Goal: Task Accomplishment & Management: Complete application form

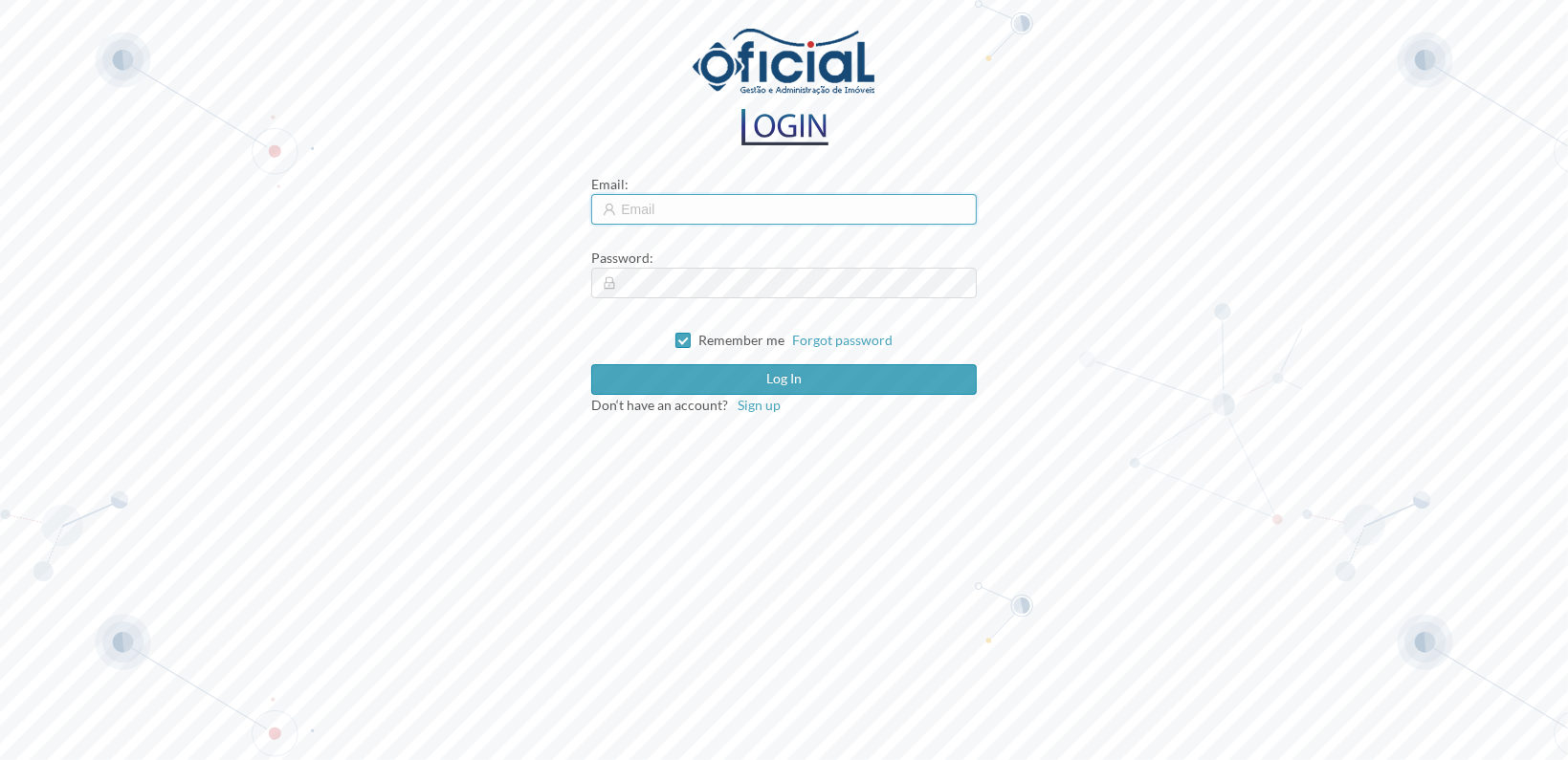
type input "[EMAIL_ADDRESS][DOMAIN_NAME]"
click at [754, 212] on input "[EMAIL_ADDRESS][DOMAIN_NAME]" at bounding box center [784, 209] width 385 height 30
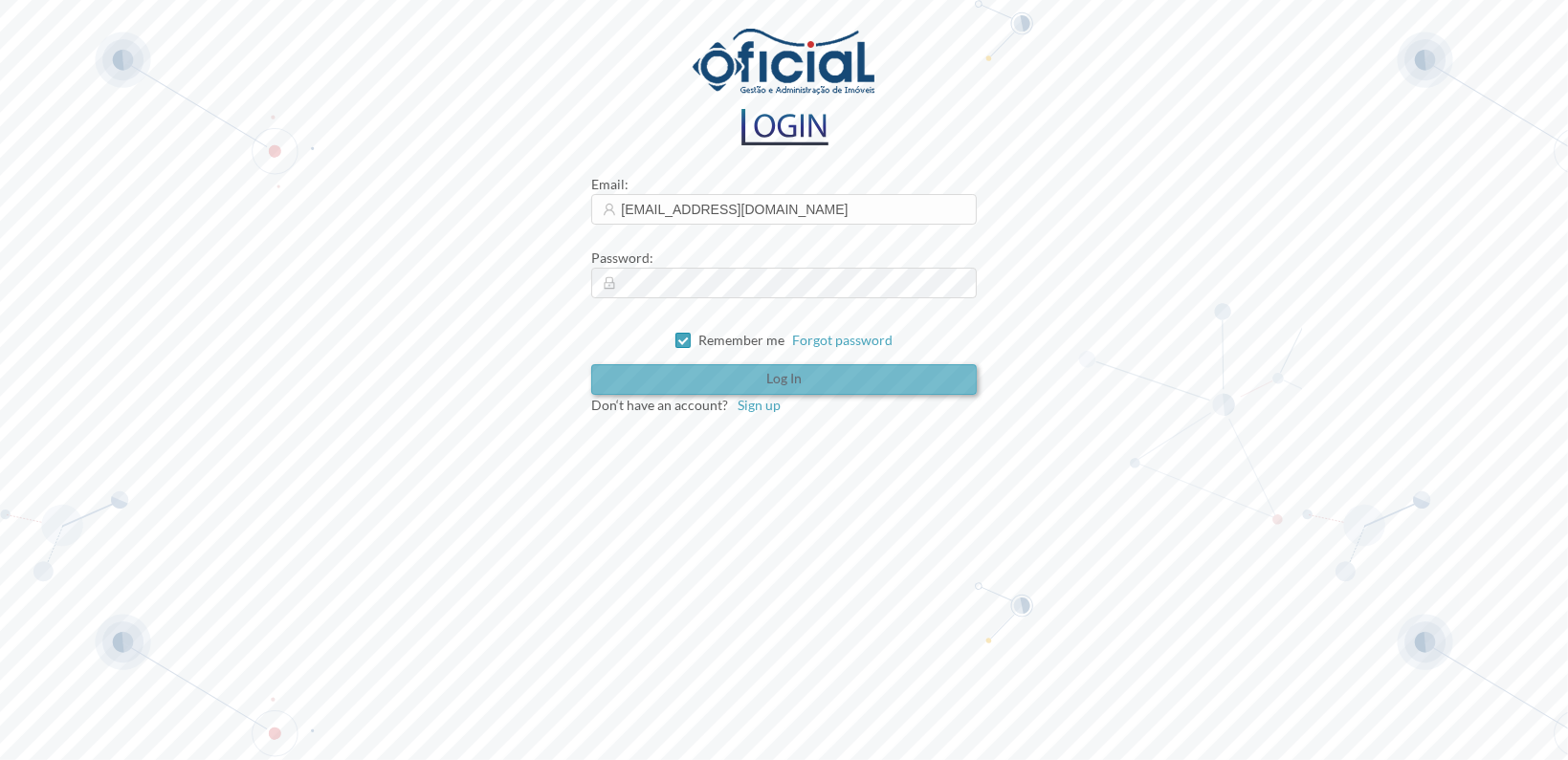
click at [777, 376] on button "Log in" at bounding box center [784, 379] width 385 height 30
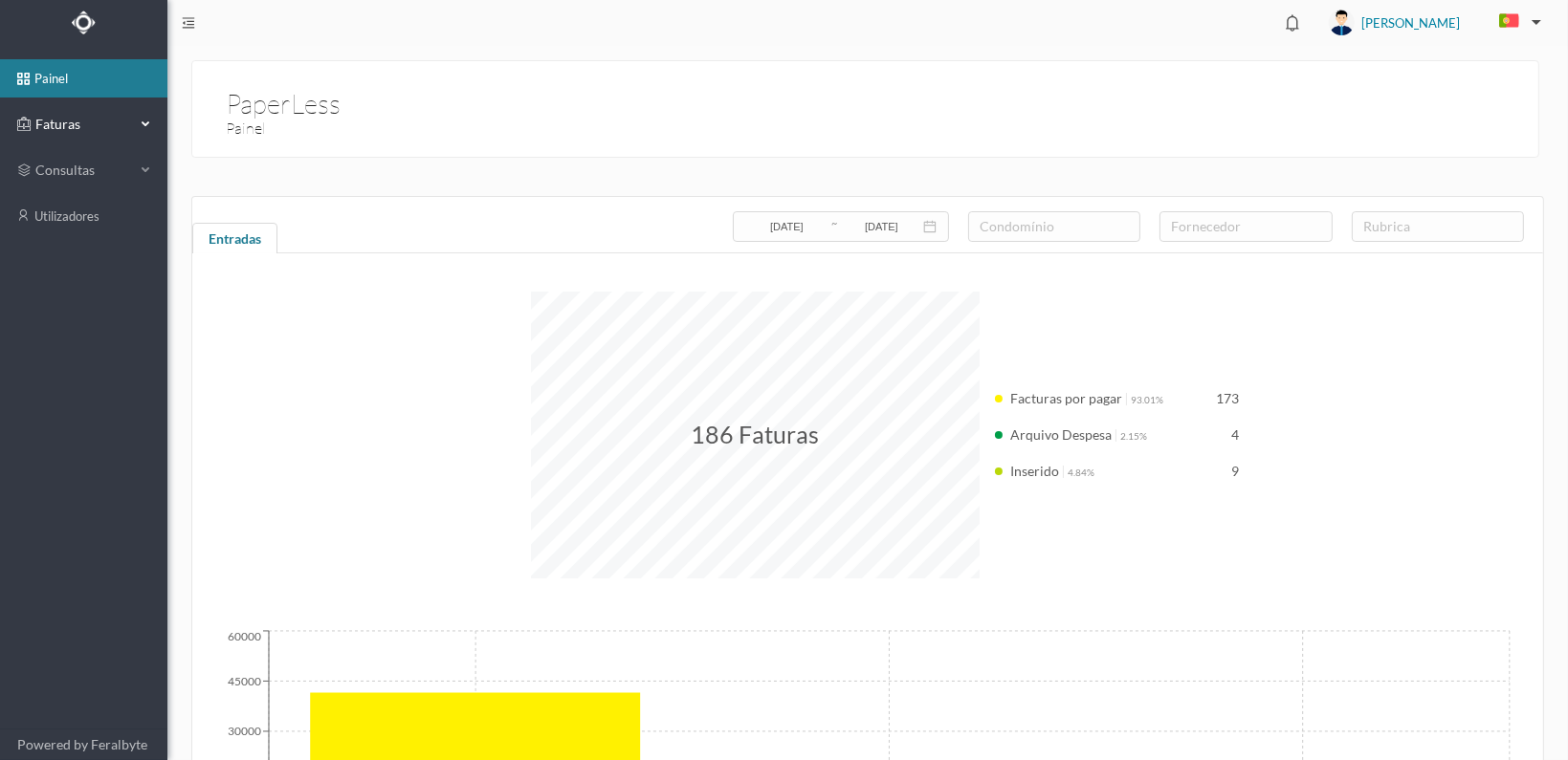
click at [51, 118] on span "Faturas" at bounding box center [82, 124] width 105 height 20
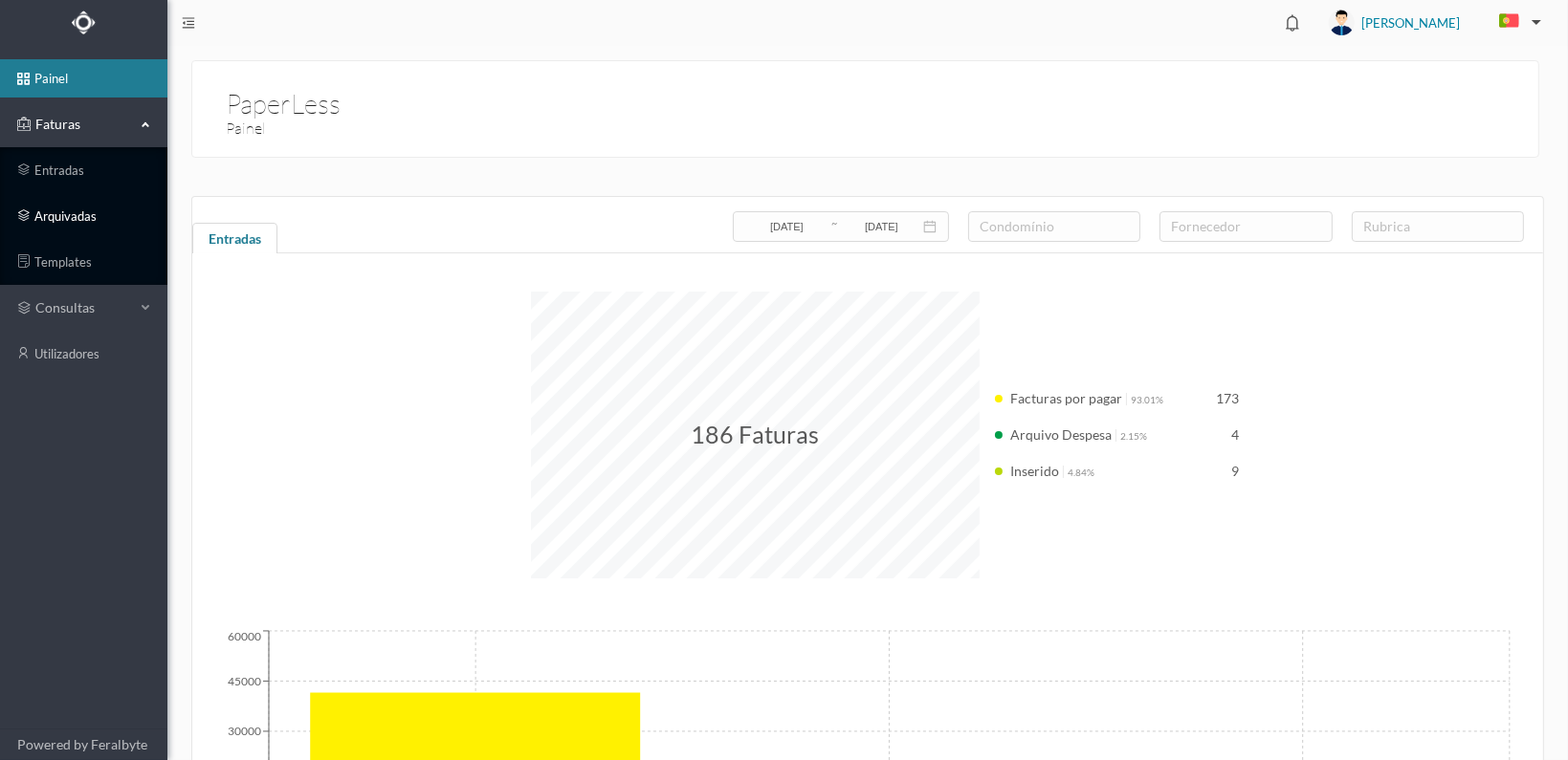
drag, startPoint x: 38, startPoint y: 219, endPoint x: 65, endPoint y: 231, distance: 29.5
click at [38, 217] on link "arquivadas" at bounding box center [83, 215] width 167 height 38
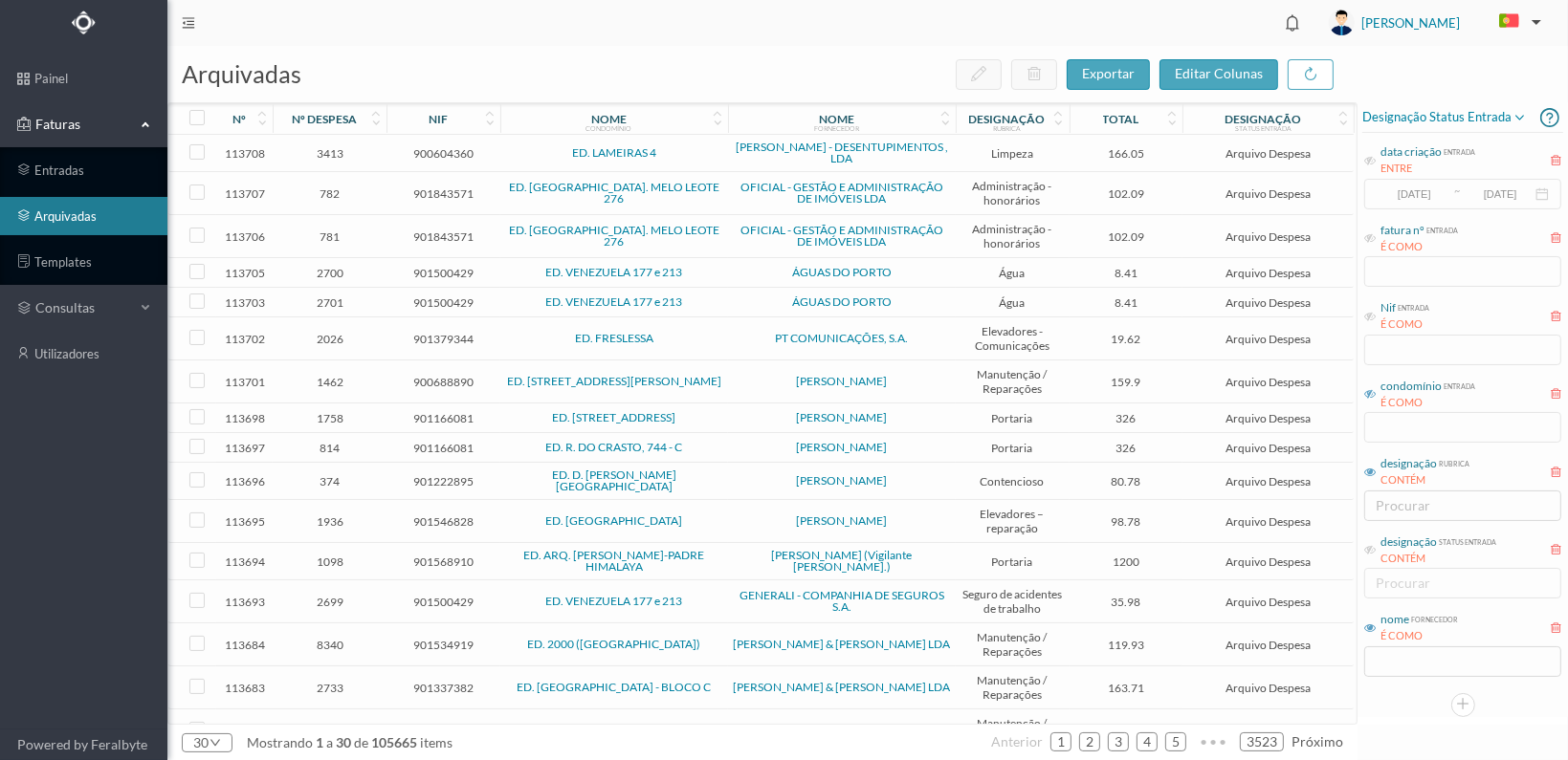
drag, startPoint x: 1373, startPoint y: 390, endPoint x: 1381, endPoint y: 404, distance: 16.1
click at [1373, 390] on icon at bounding box center [1370, 394] width 12 height 12
click at [1404, 426] on input "text" at bounding box center [1462, 427] width 197 height 30
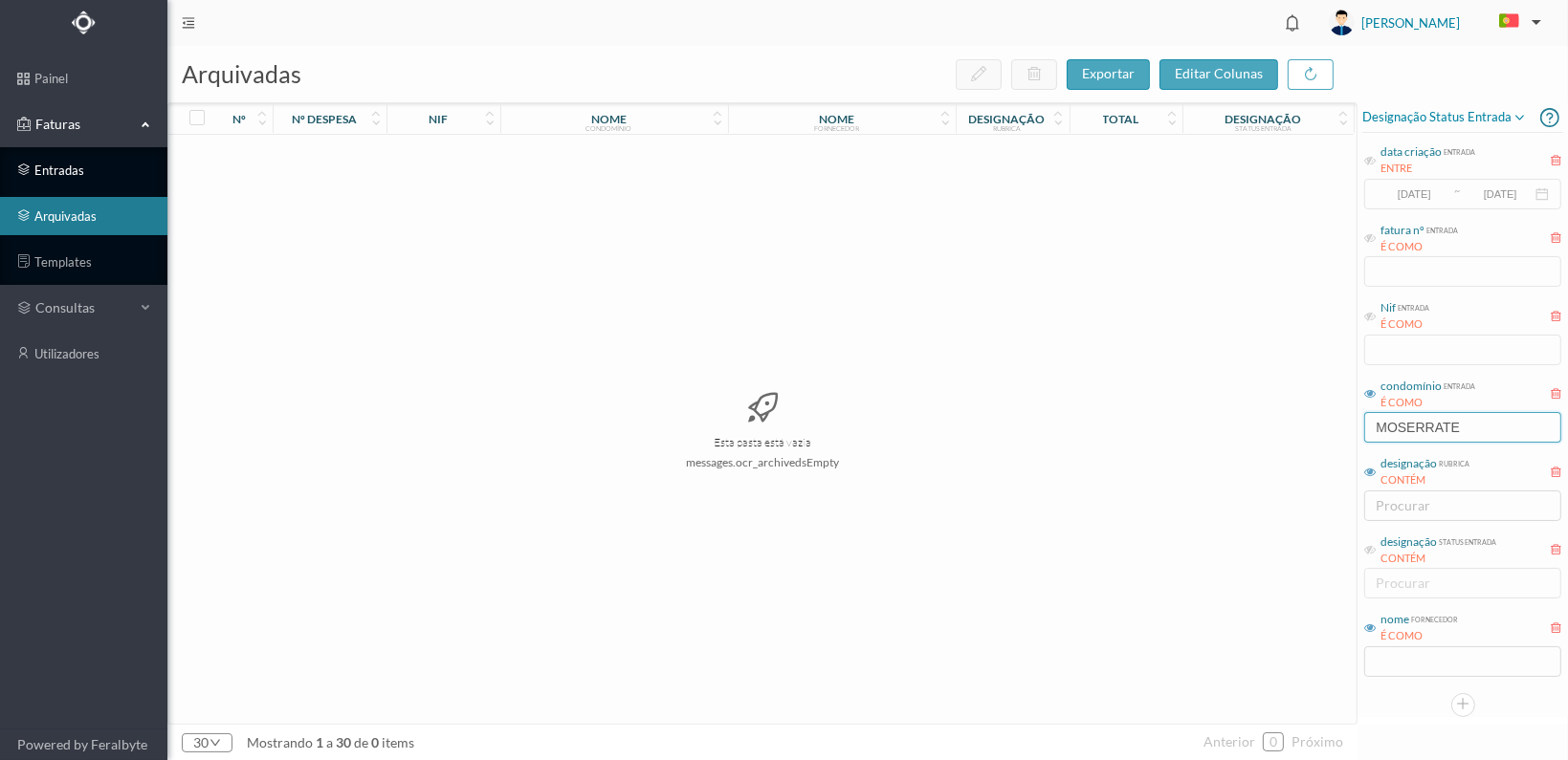
type input "MOSERRATE"
click at [44, 173] on link "entradas" at bounding box center [83, 169] width 167 height 38
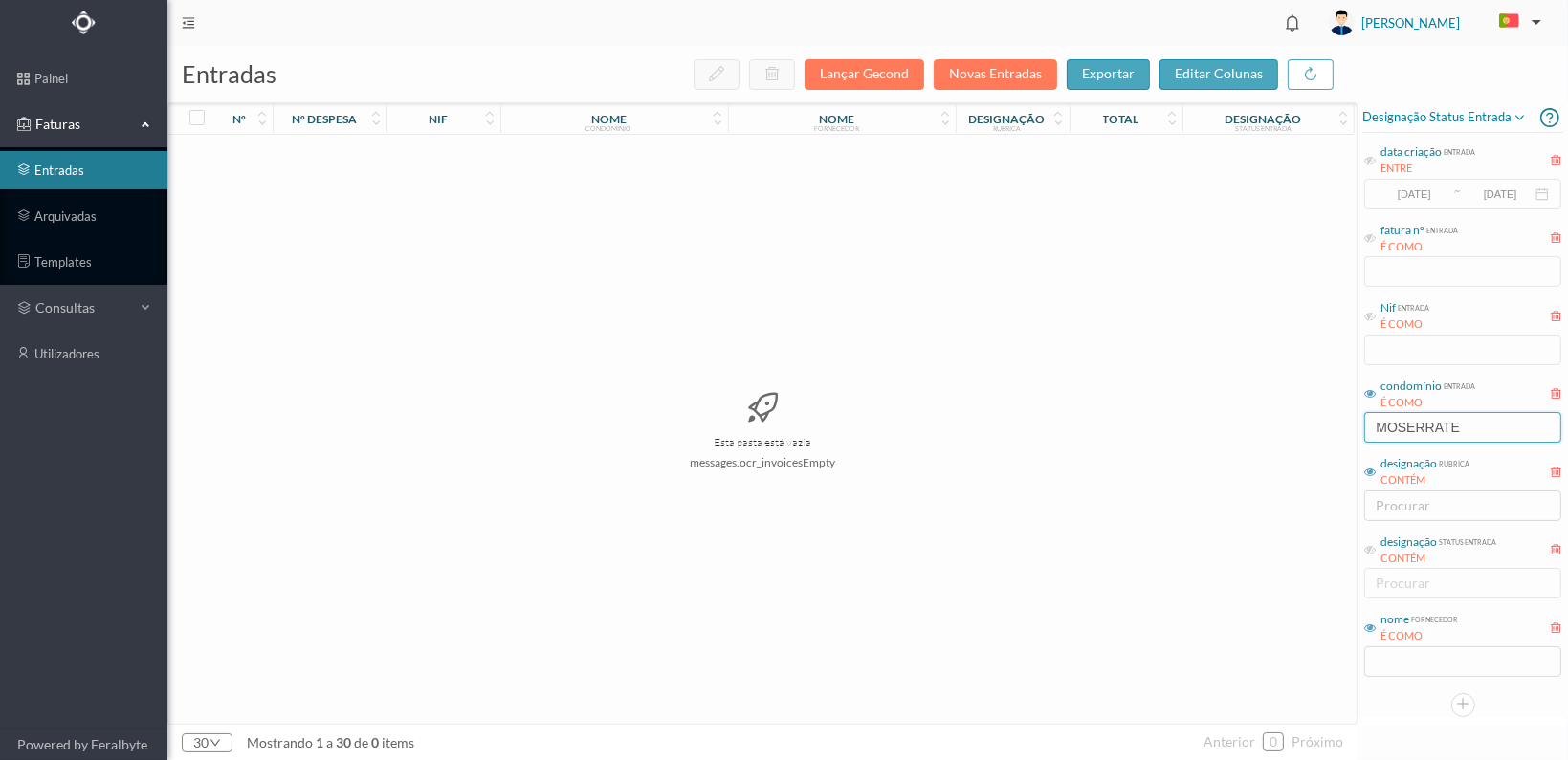
click at [1404, 429] on input "MOSERRATE" at bounding box center [1462, 427] width 197 height 30
click at [1510, 423] on input "MOSSERRATE" at bounding box center [1462, 427] width 197 height 30
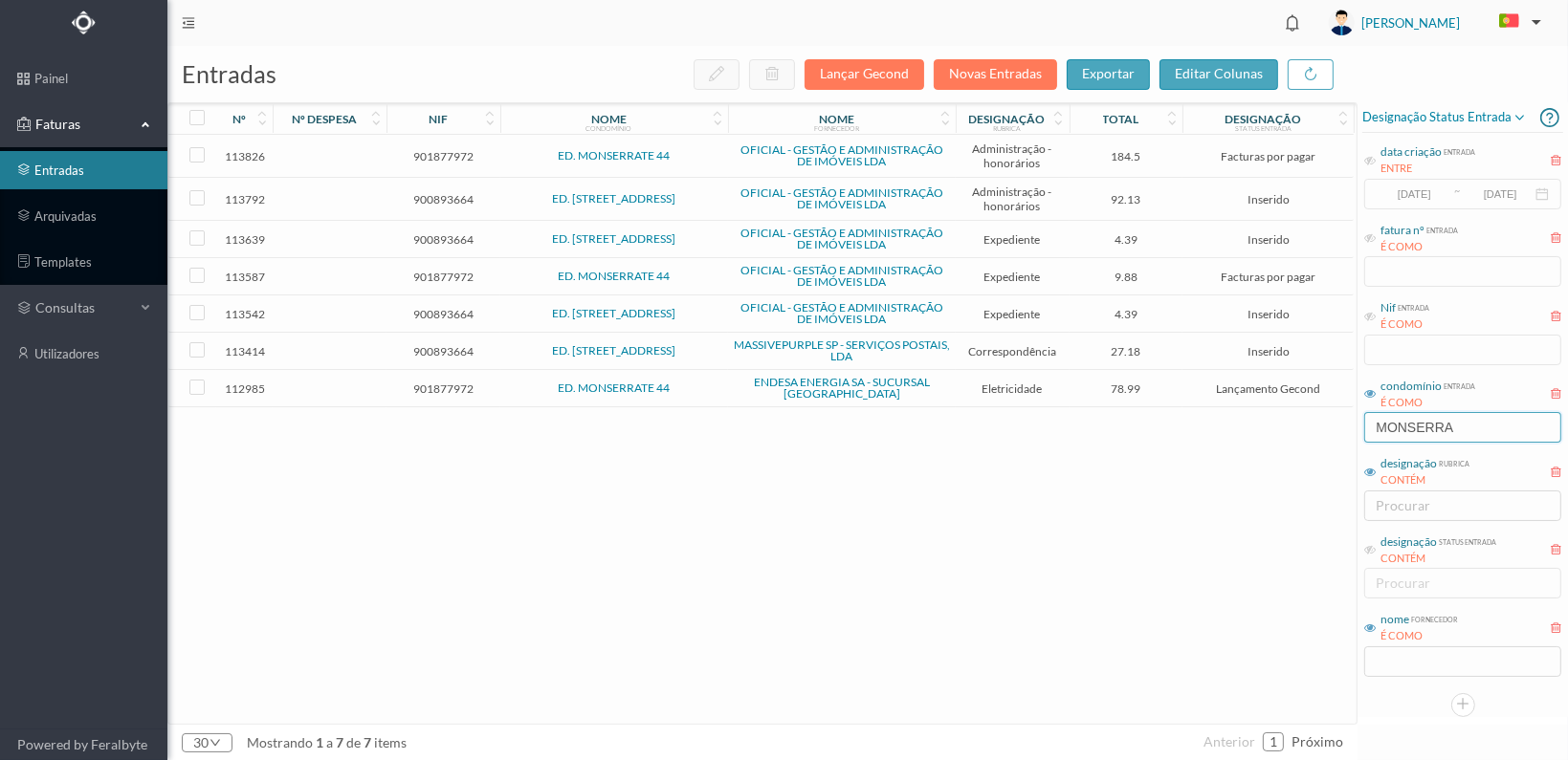
type input "MONSERRA"
click at [1418, 676] on div "nome fornecedor É COMO" at bounding box center [1462, 642] width 201 height 71
click at [1382, 676] on input "text" at bounding box center [1462, 661] width 197 height 30
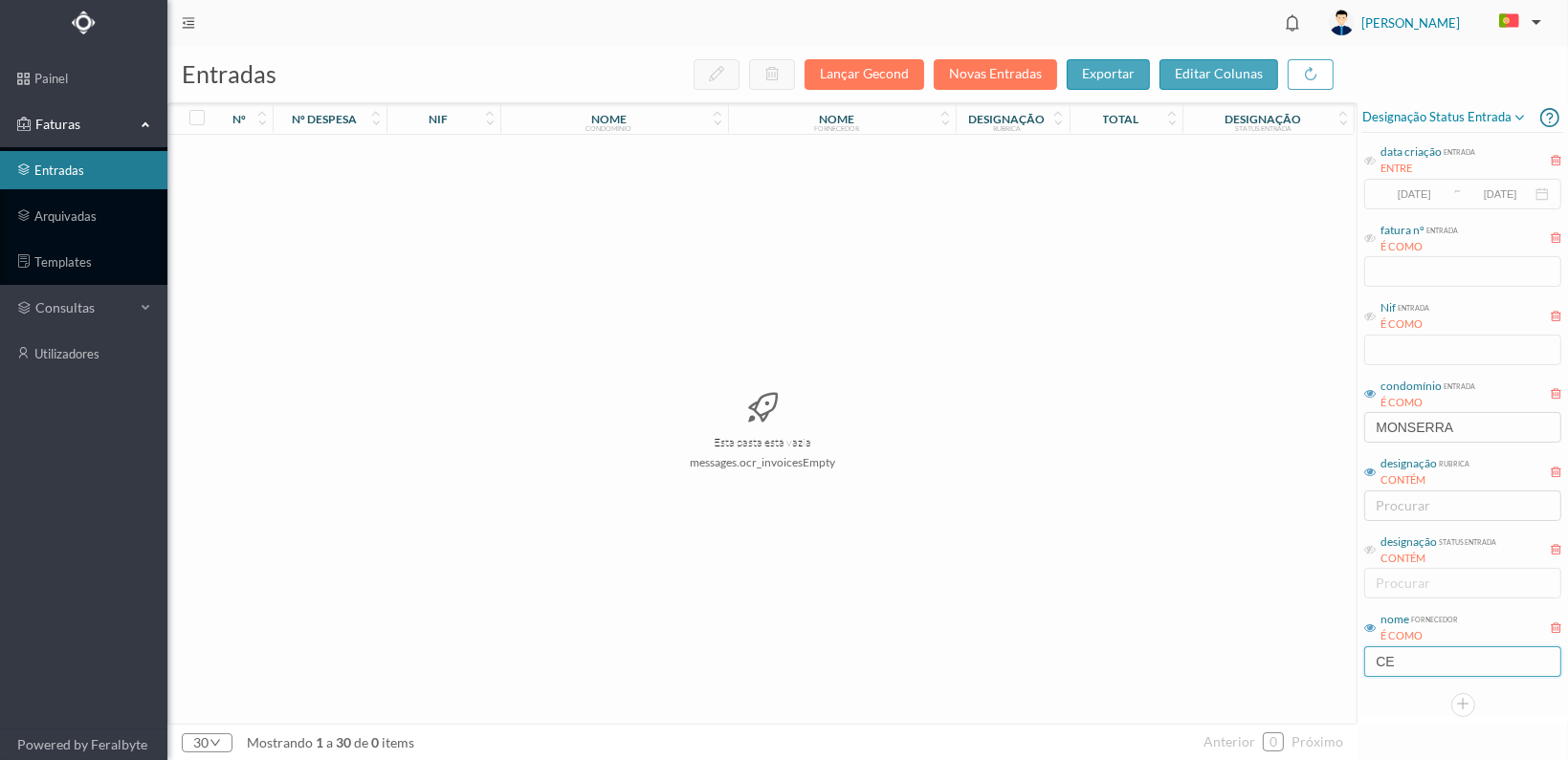
type input "C"
type input "DECADA"
click at [40, 214] on link "arquivadas" at bounding box center [83, 215] width 167 height 38
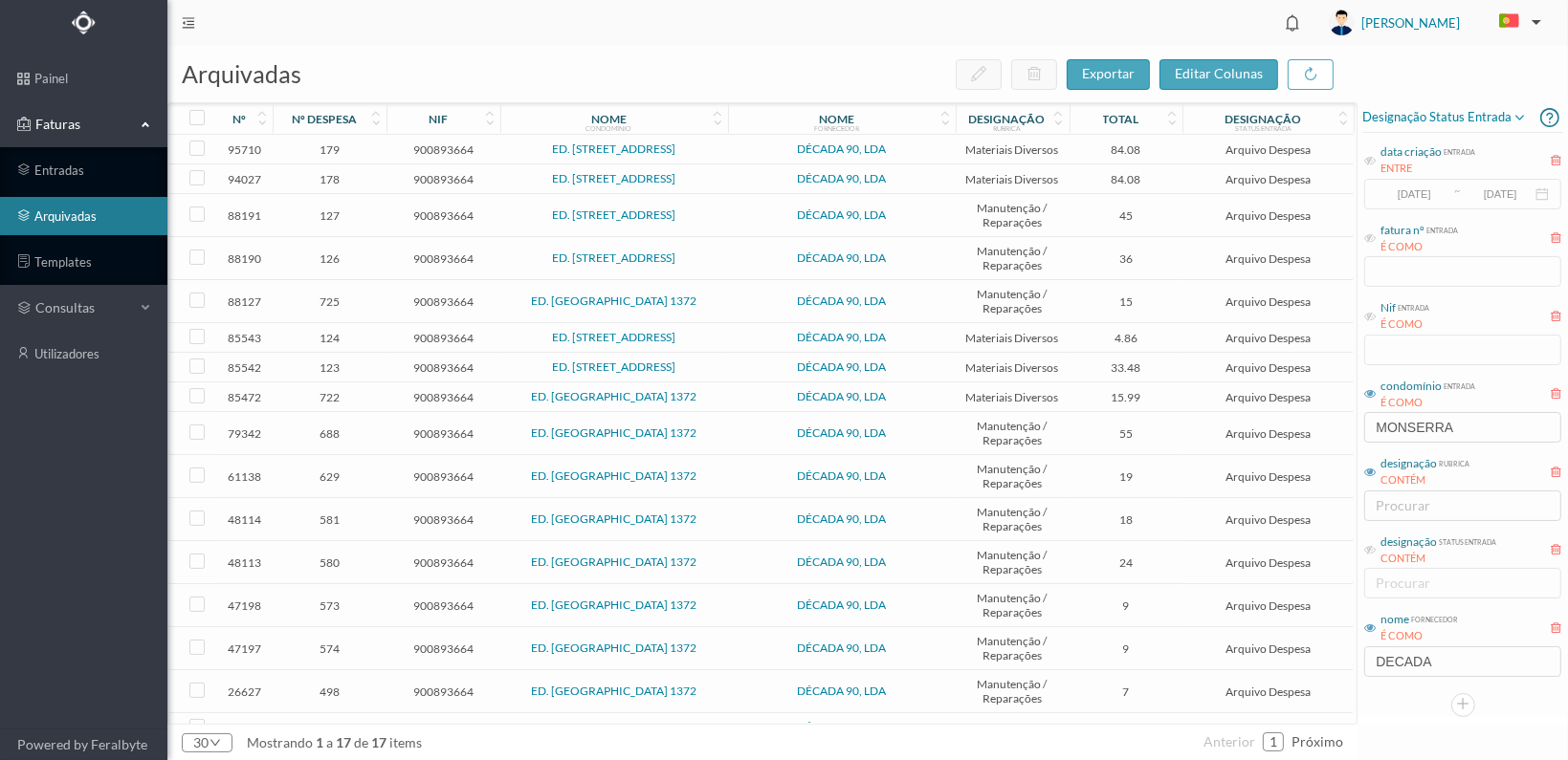
click at [326, 179] on span "178" at bounding box center [329, 179] width 104 height 15
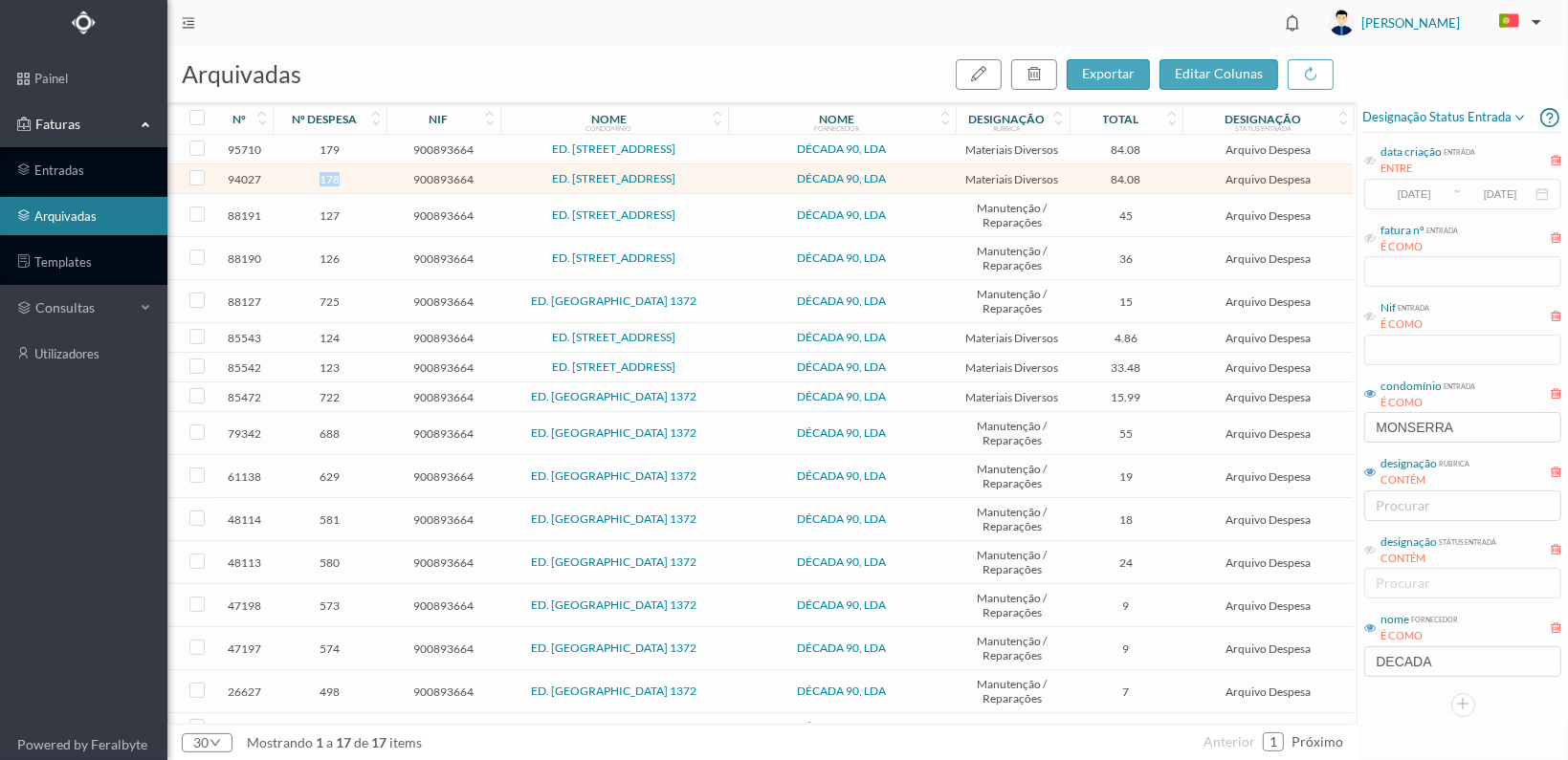
click at [326, 179] on span "178" at bounding box center [329, 179] width 104 height 15
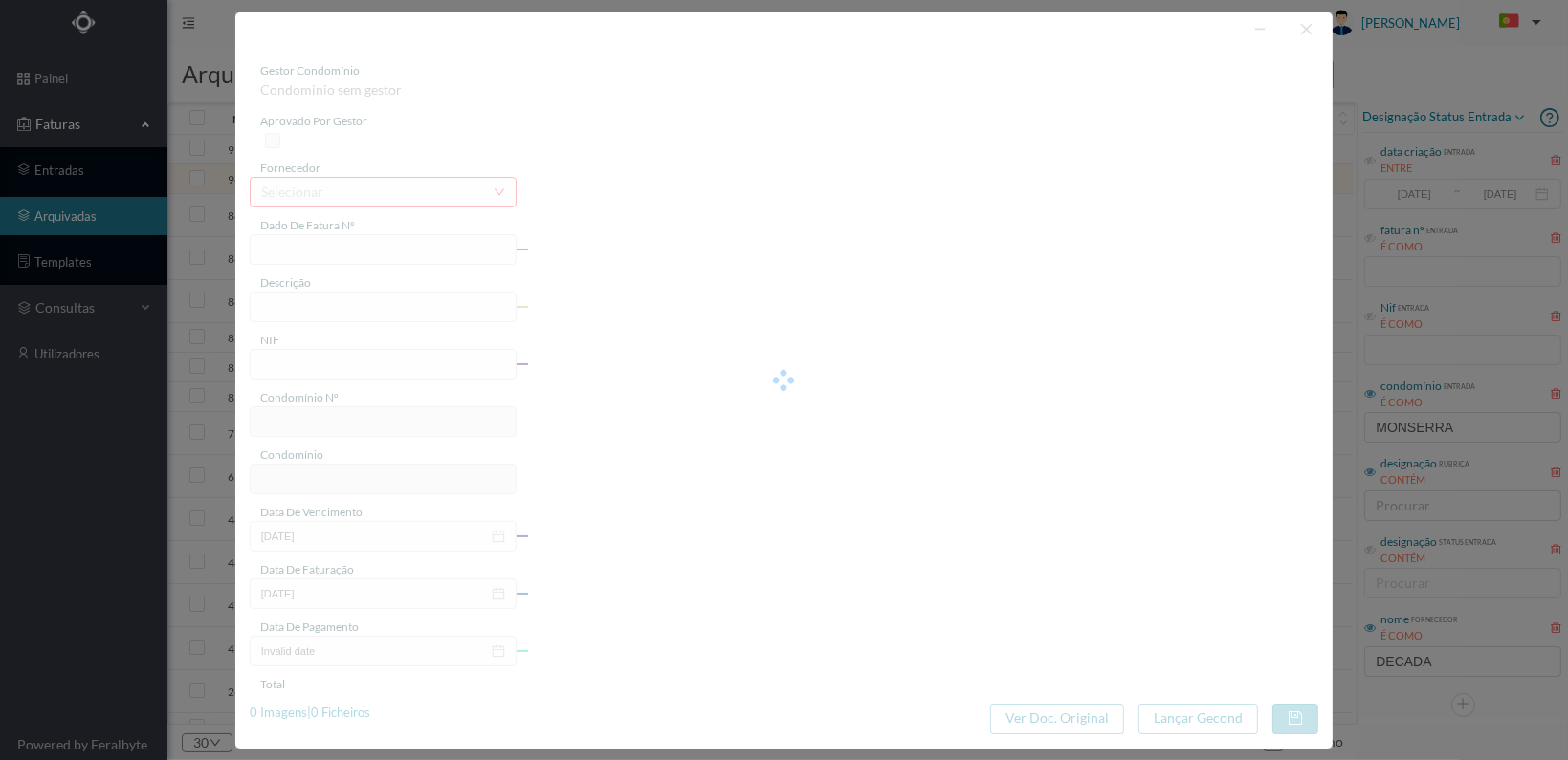
type input "FT 2025A1/12"
type input "MATERIAIS DIVERSOS"
type input "900893664"
type input "[DATE]"
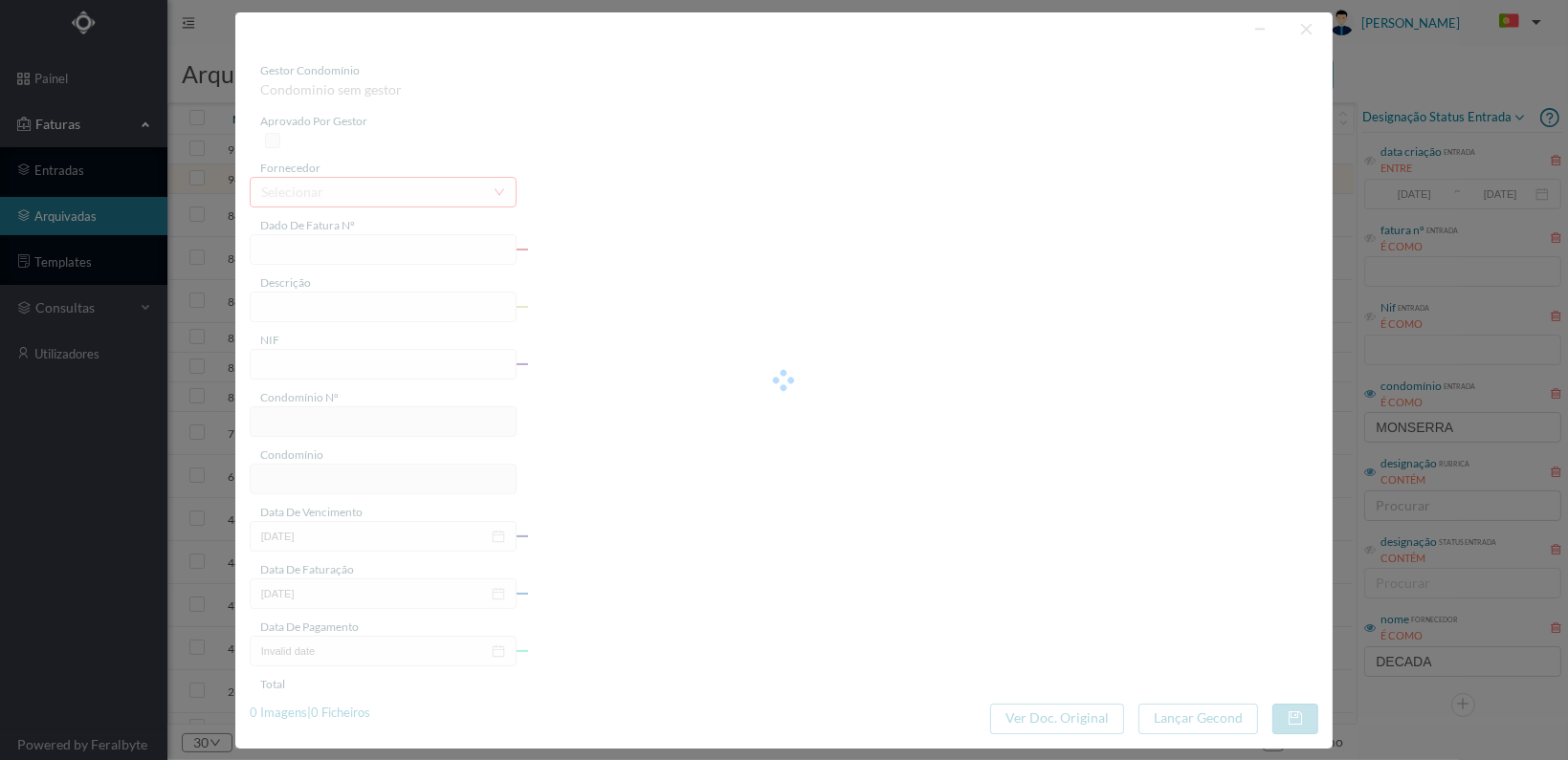
type input "[DATE]"
type input "84.08"
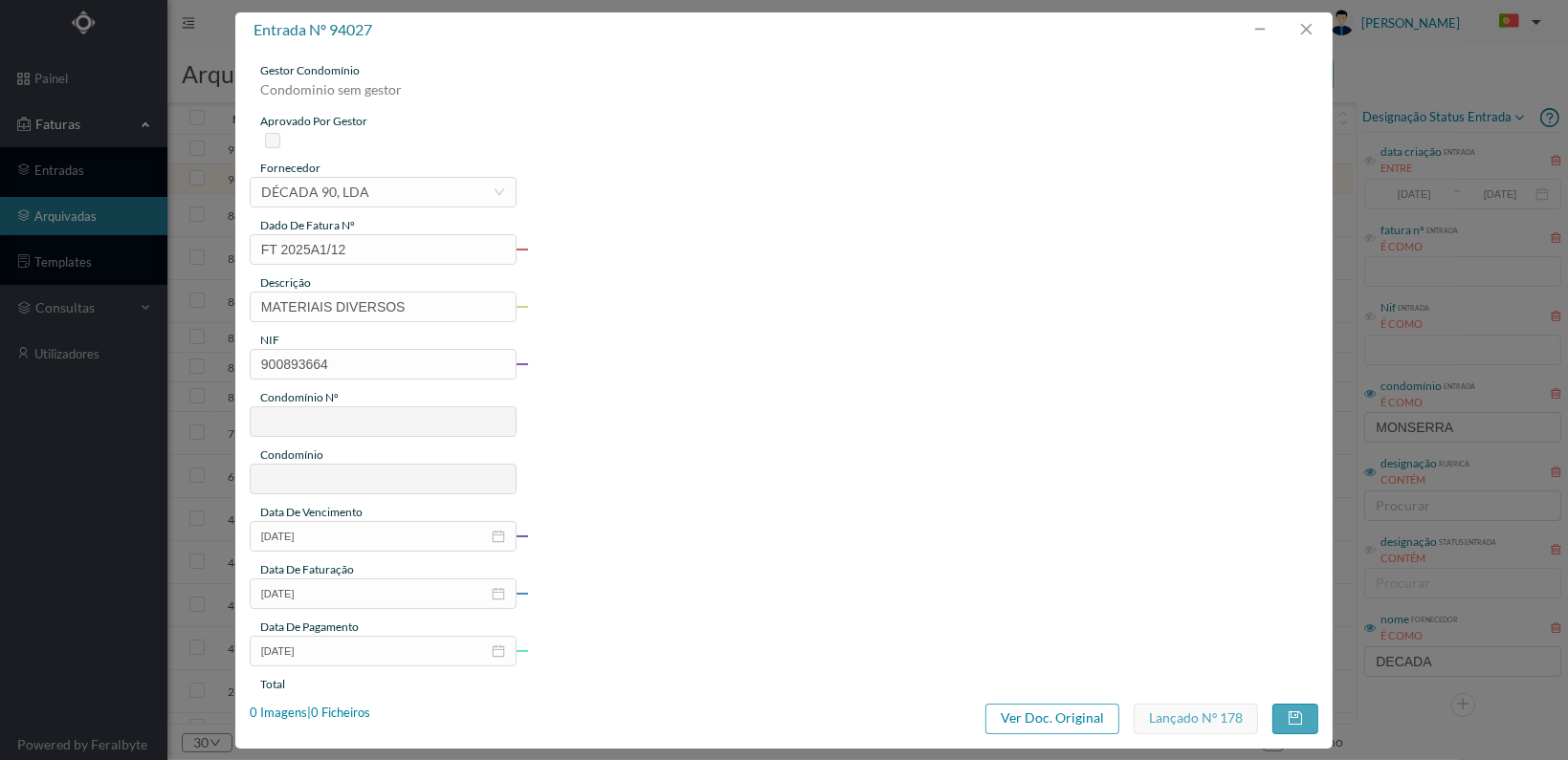
type input "748"
type input "ED. [STREET_ADDRESS]"
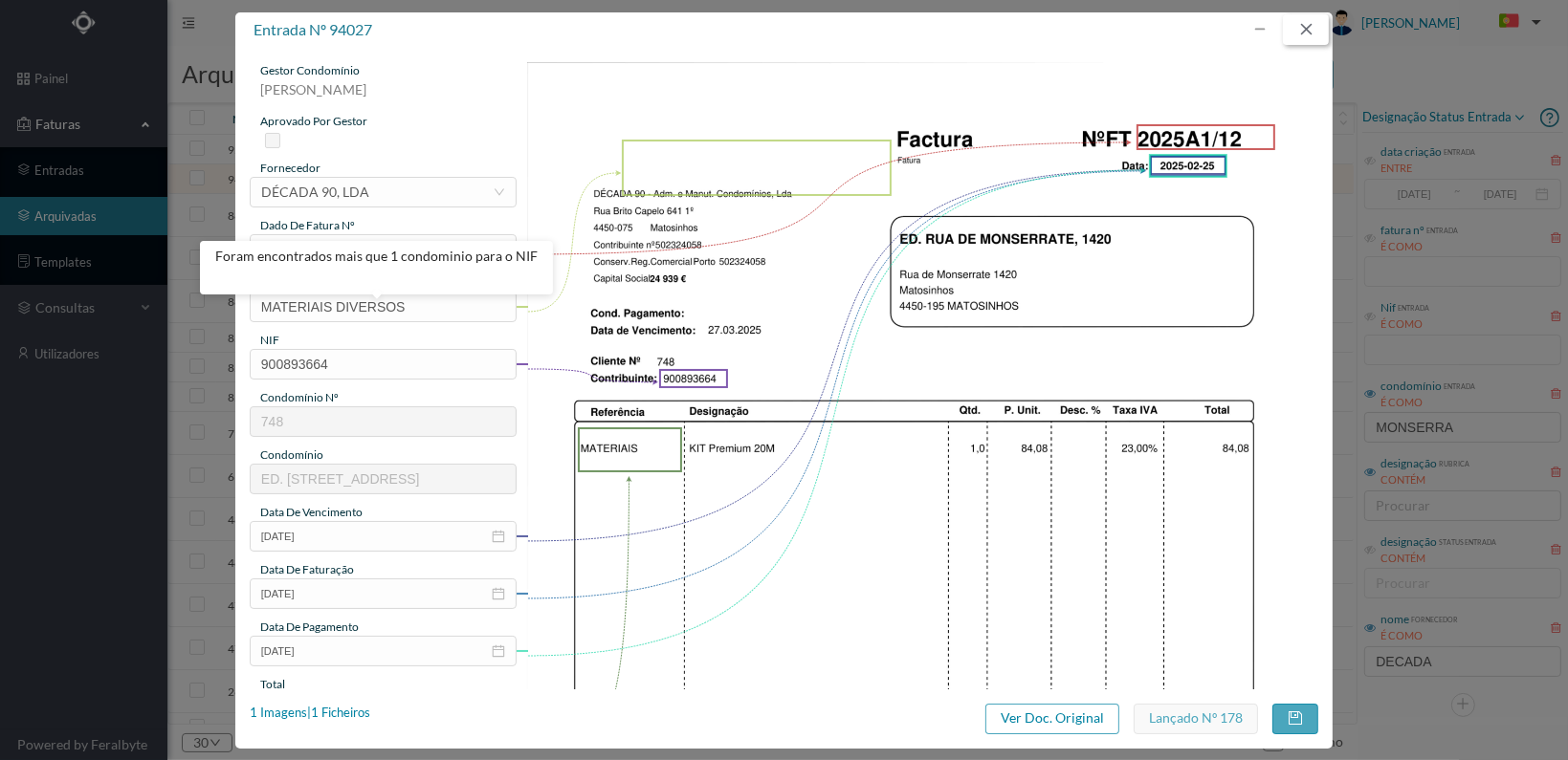
click at [1307, 24] on button "button" at bounding box center [1306, 29] width 46 height 30
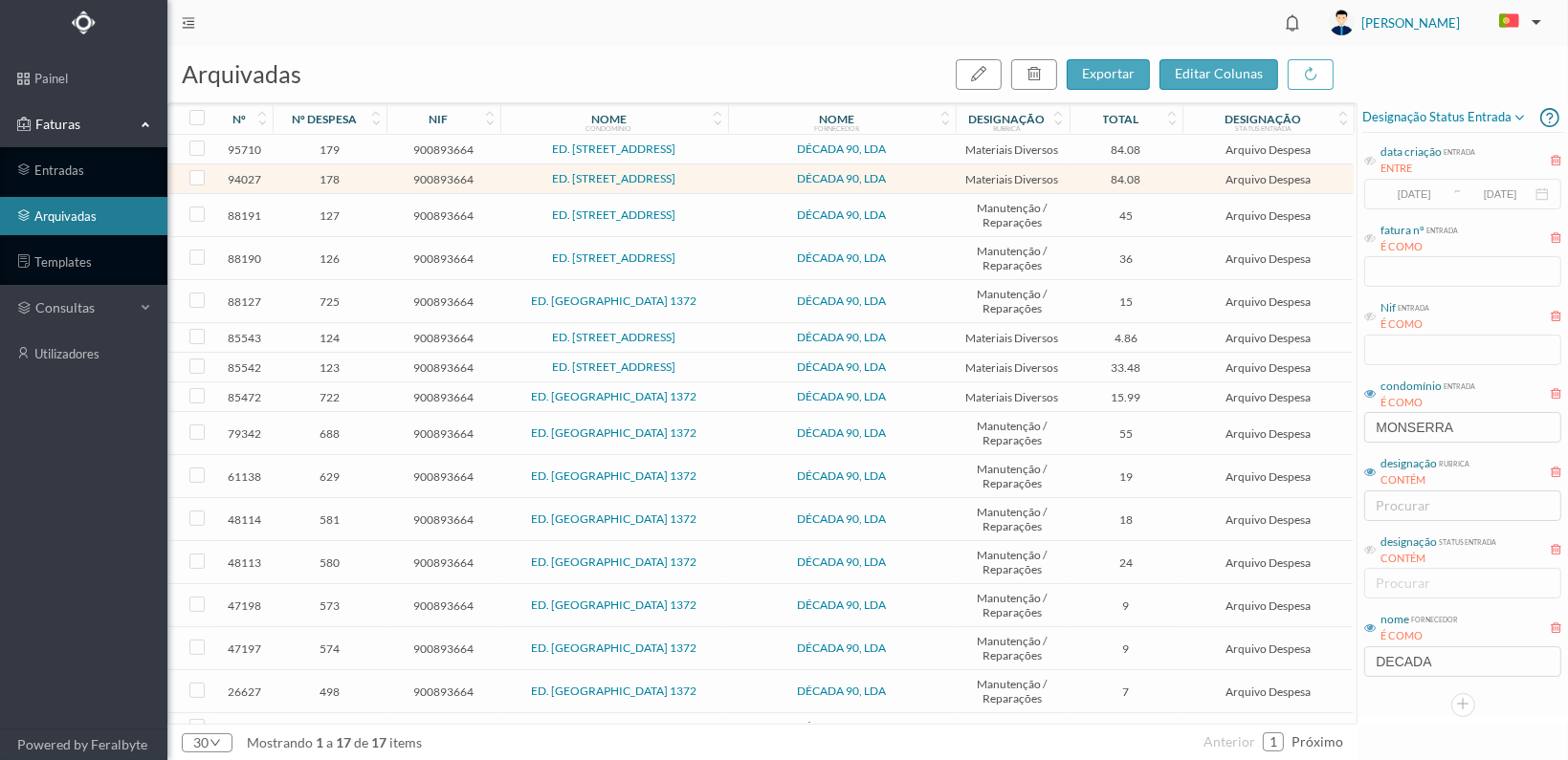
click at [325, 150] on span "179" at bounding box center [329, 150] width 104 height 15
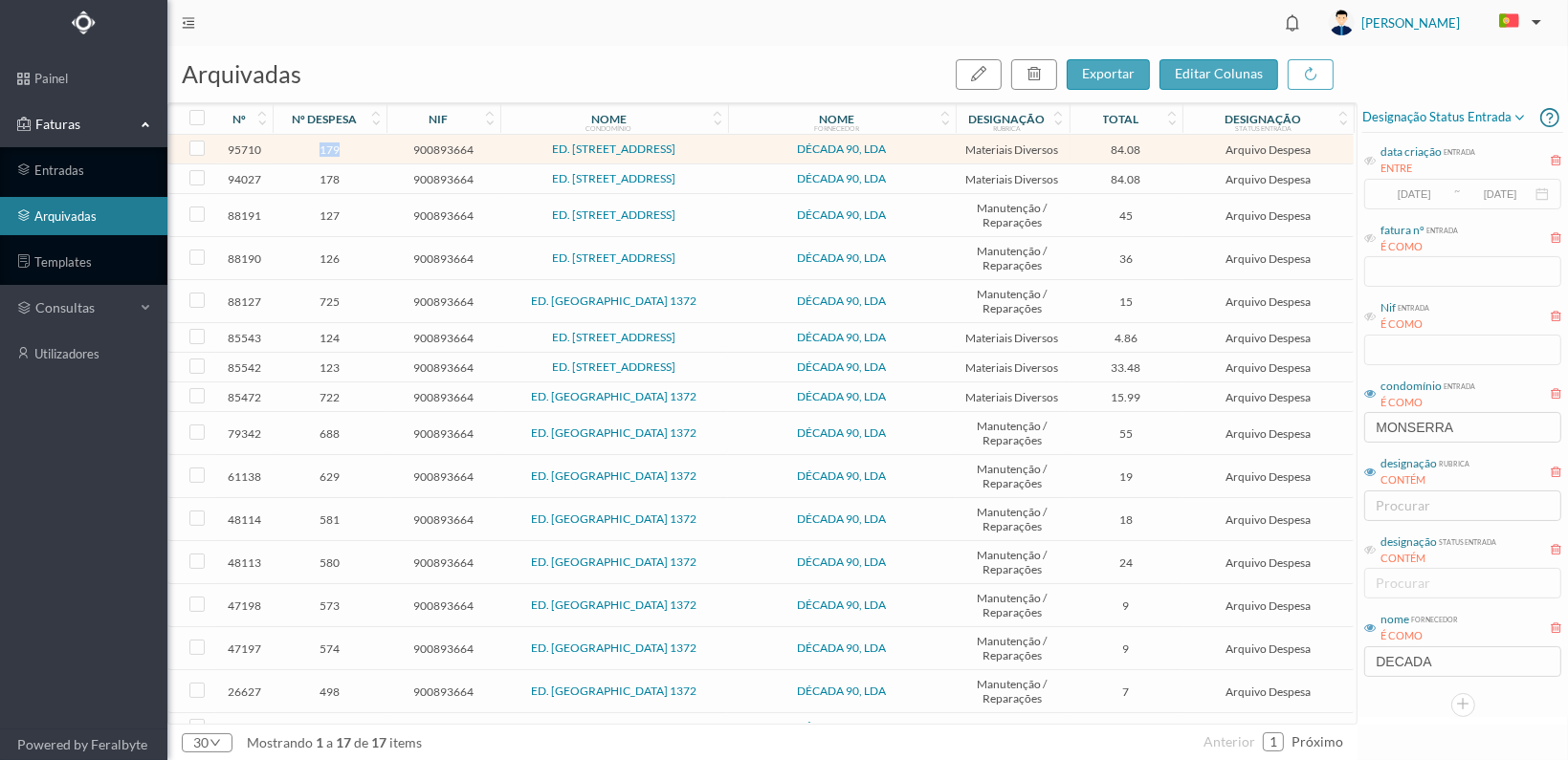
click at [325, 150] on span "179" at bounding box center [329, 150] width 104 height 15
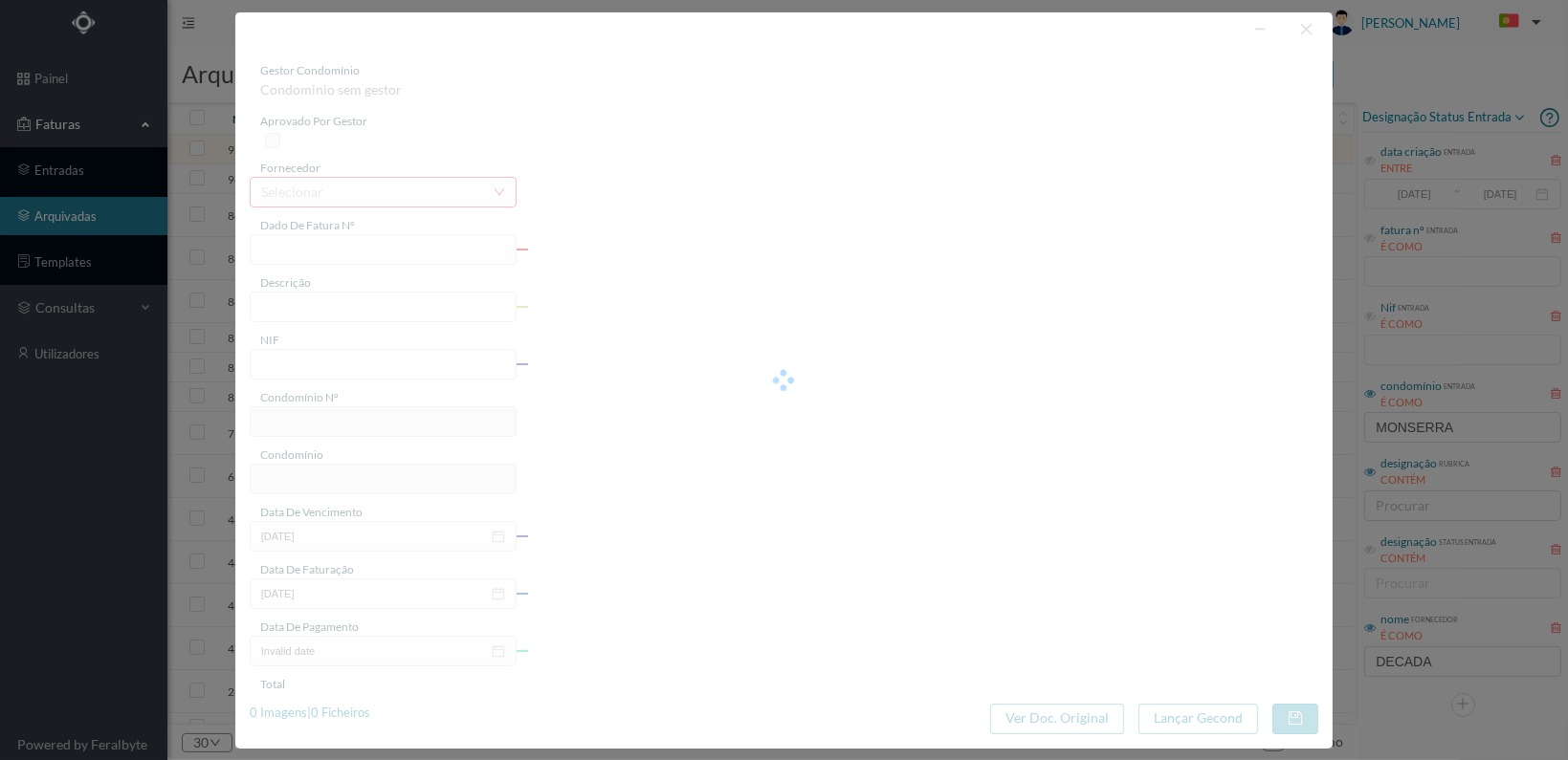
type input "FT 2025A1/241"
type input "MATERIAIS DIVERSOS"
type input "900893664"
type input "[DATE]"
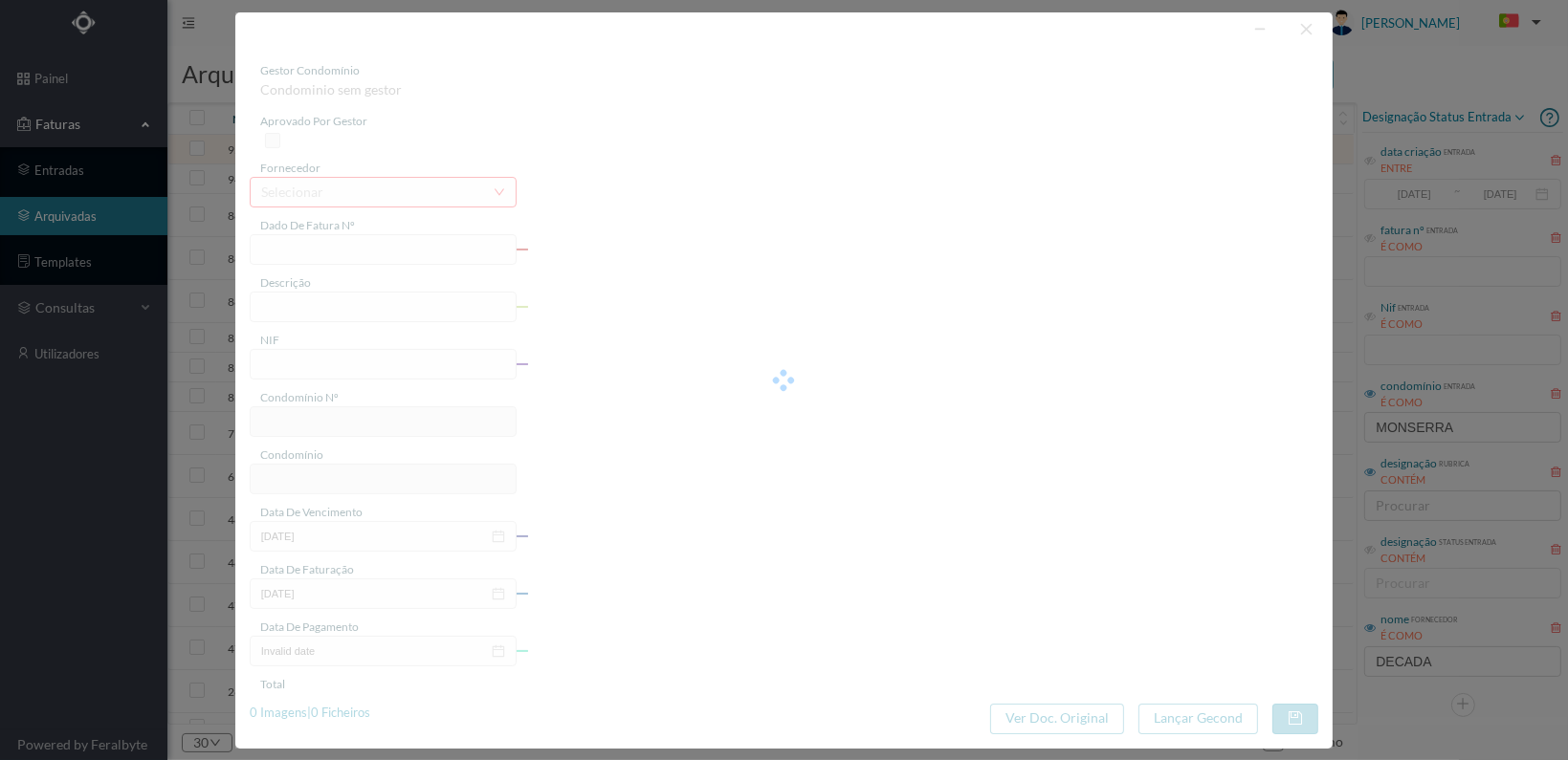
type input "[DATE]"
type input "84.08"
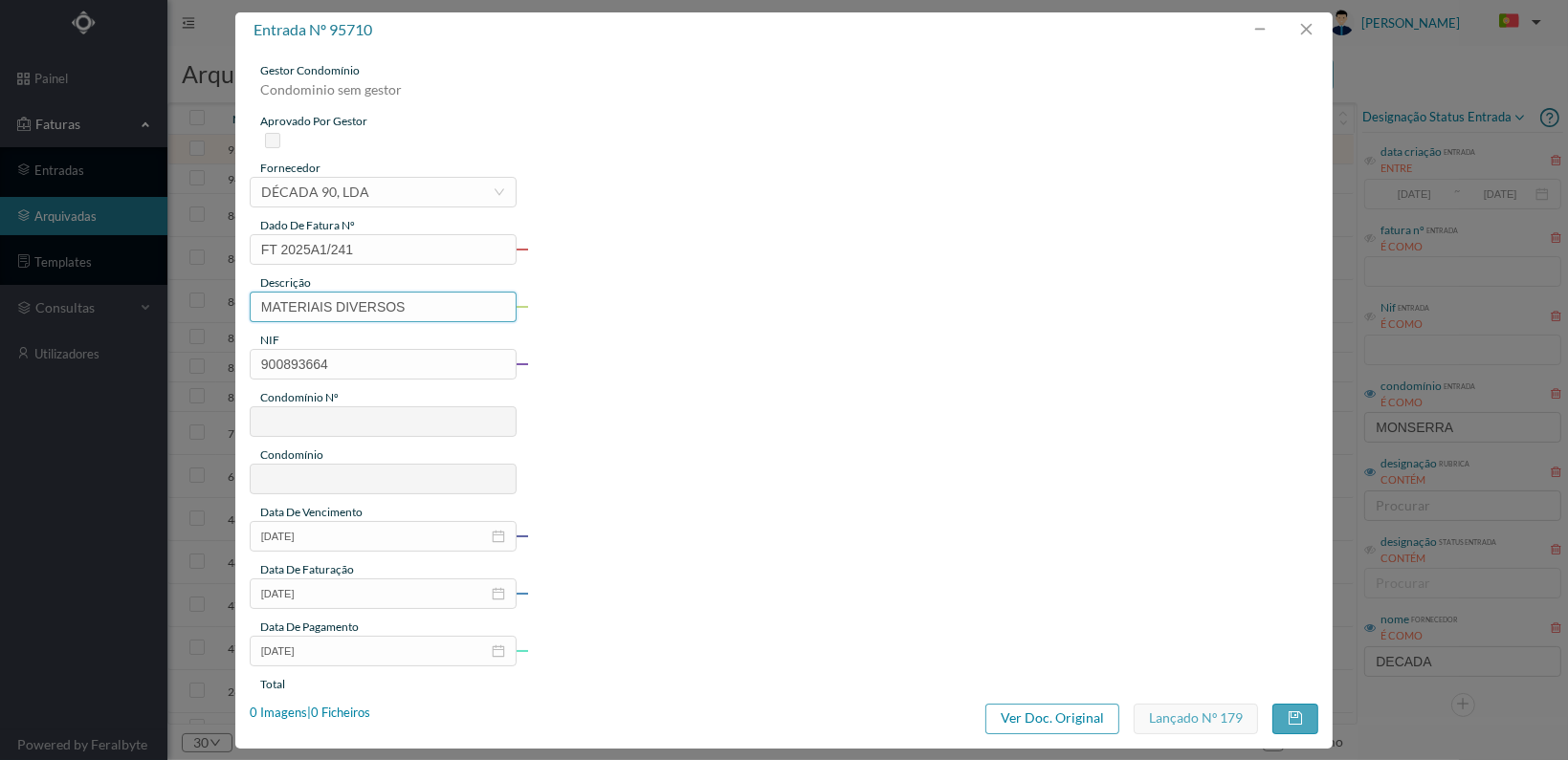
type input "748"
type input "ED. [STREET_ADDRESS]"
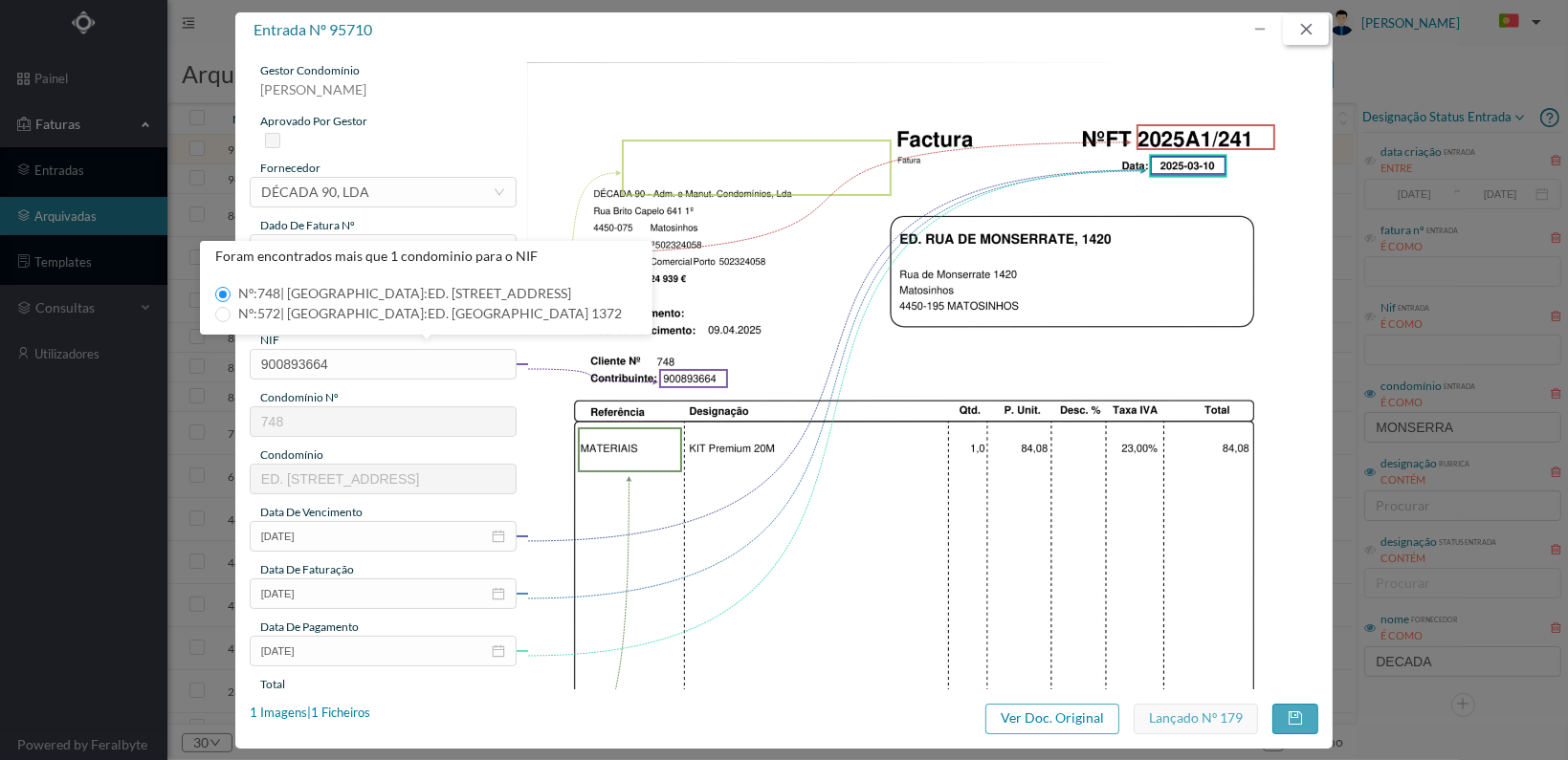
click at [1311, 29] on button "button" at bounding box center [1306, 29] width 46 height 30
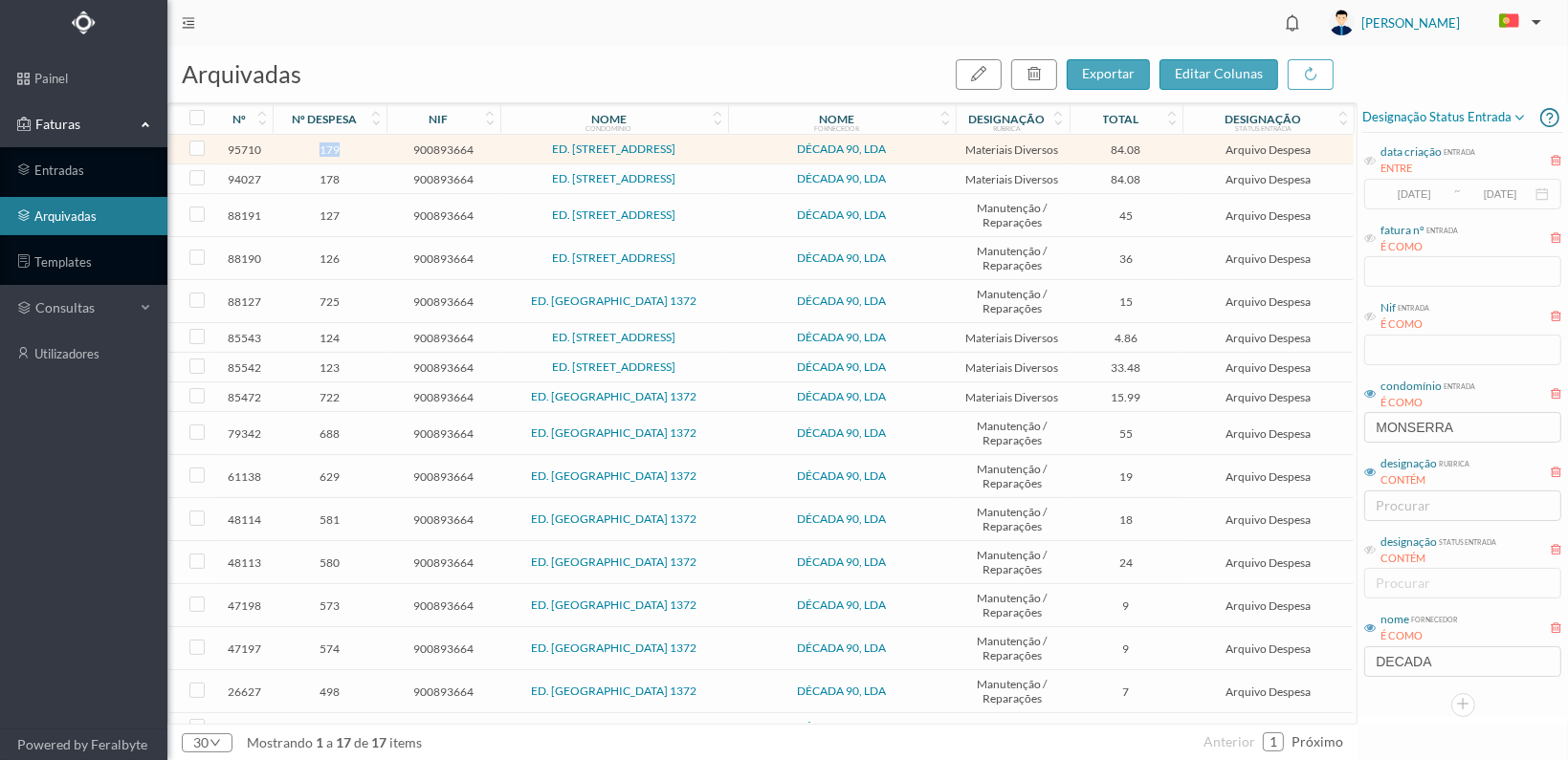
click at [329, 145] on span "179" at bounding box center [329, 150] width 104 height 15
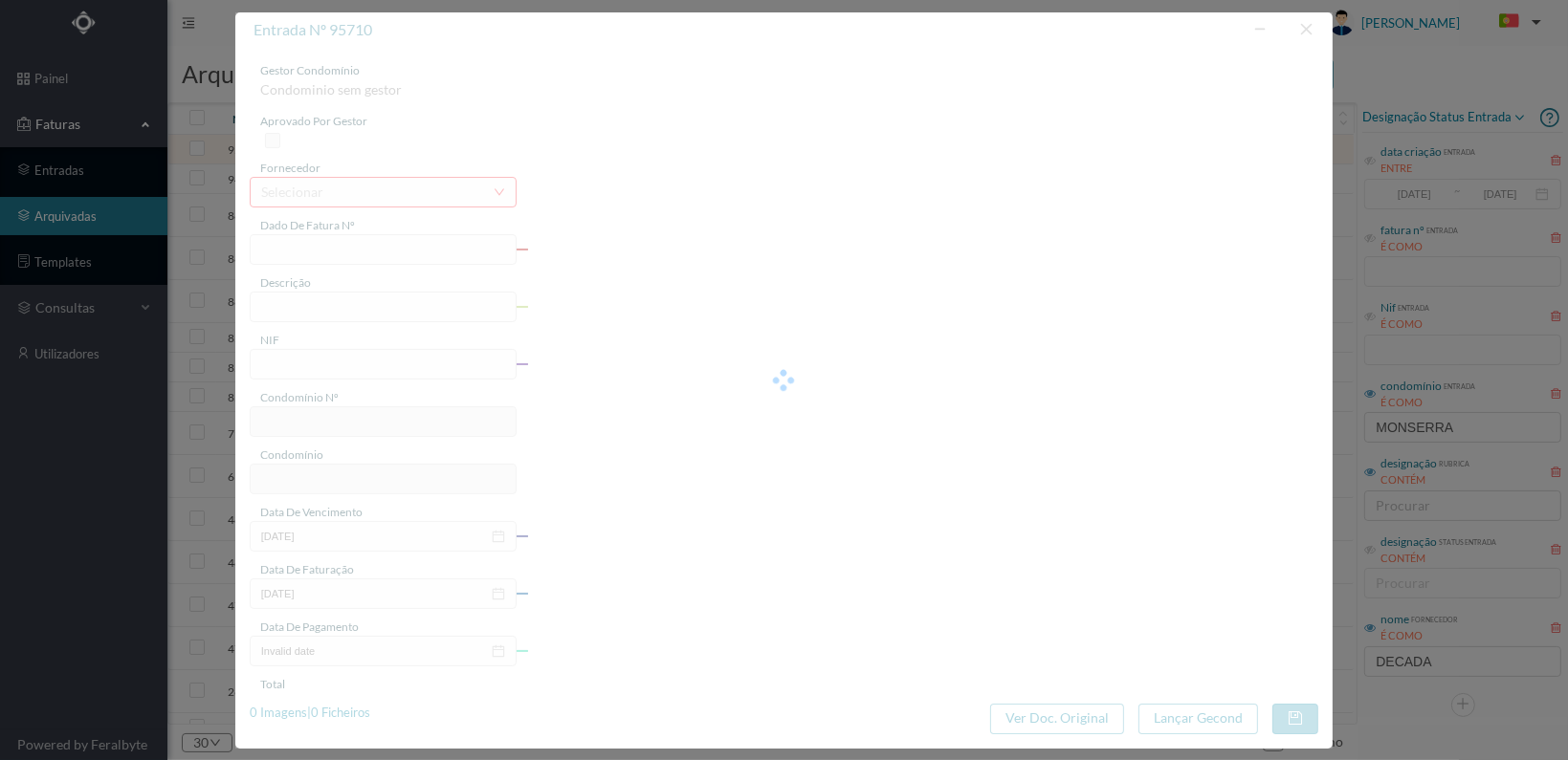
type input "FT 2025A1/241"
type input "MATERIAIS DIVERSOS"
type input "900893664"
type input "[DATE]"
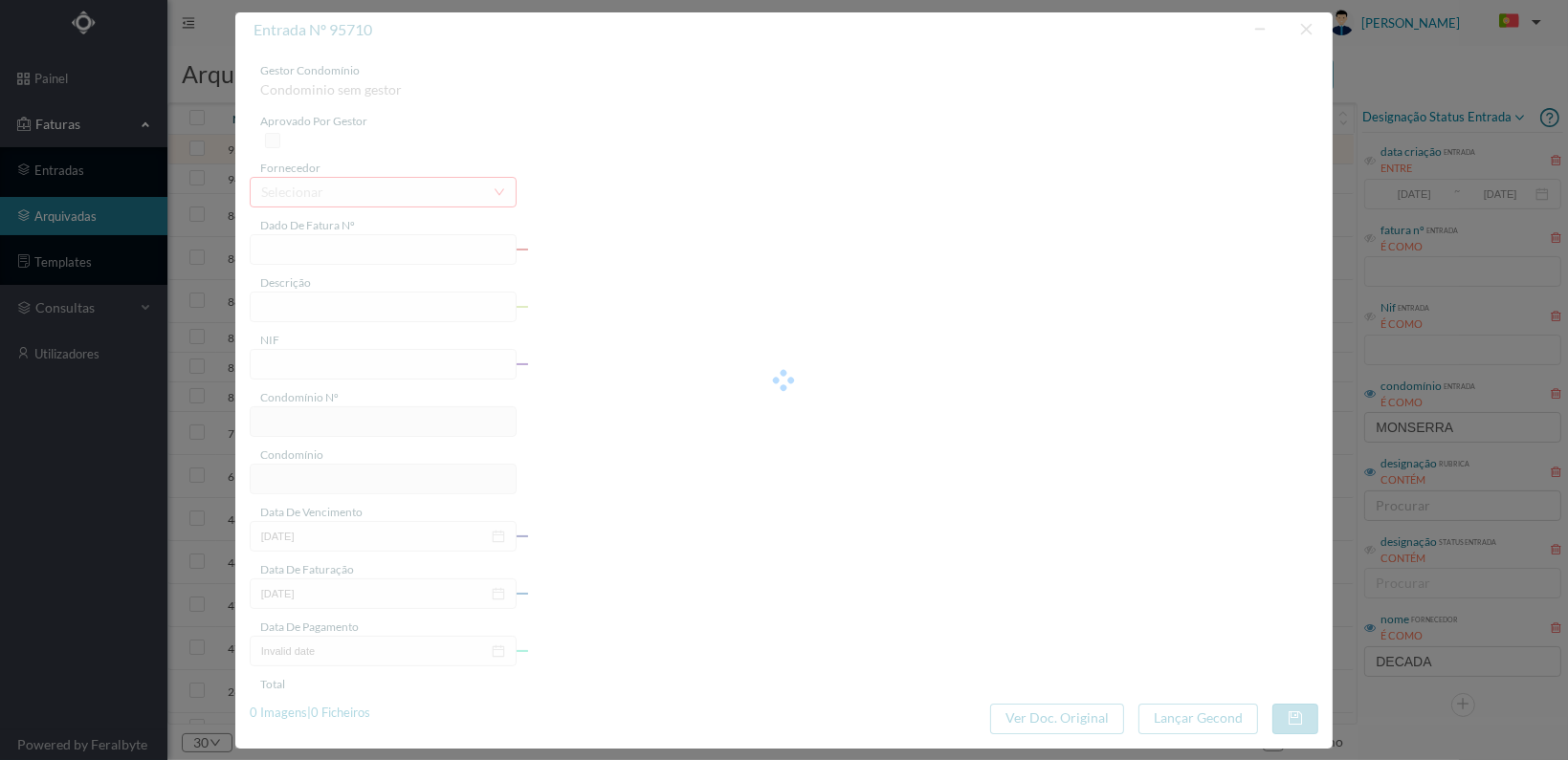
type input "[DATE]"
type input "84.08"
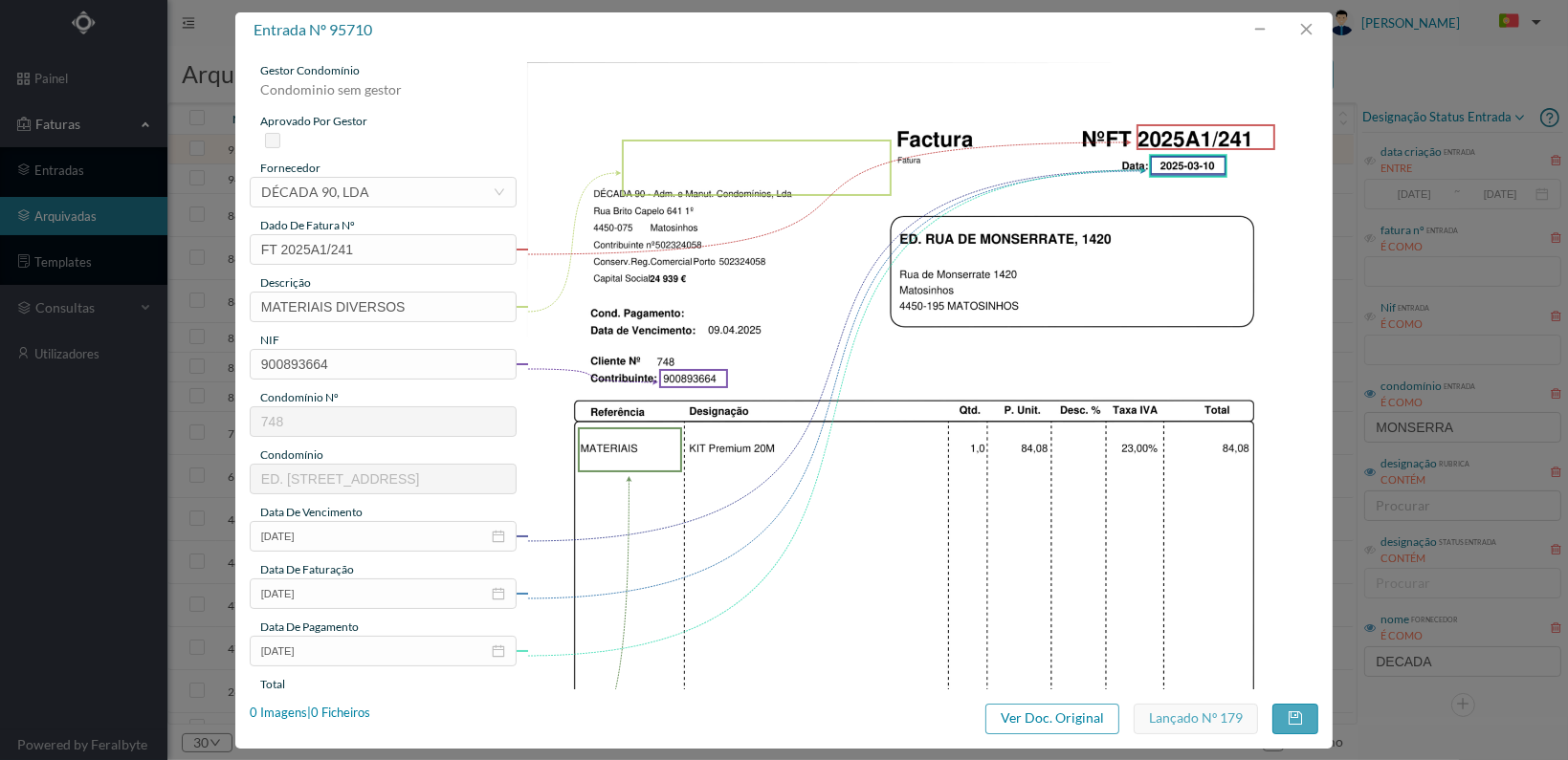
type input "748"
type input "ED. [STREET_ADDRESS]"
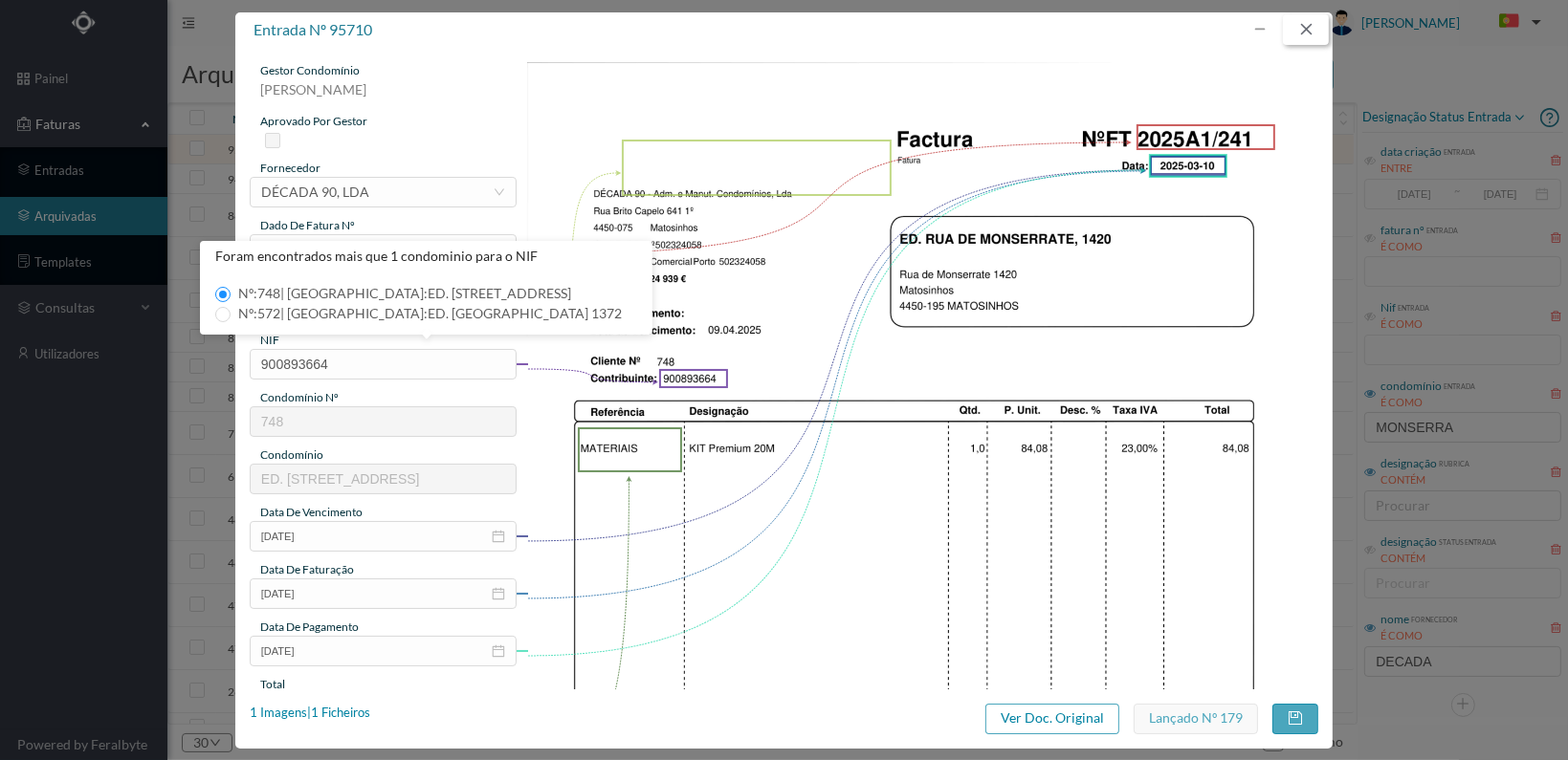
drag, startPoint x: 1305, startPoint y: 25, endPoint x: 1267, endPoint y: 51, distance: 46.0
click at [1306, 25] on button "button" at bounding box center [1306, 29] width 46 height 30
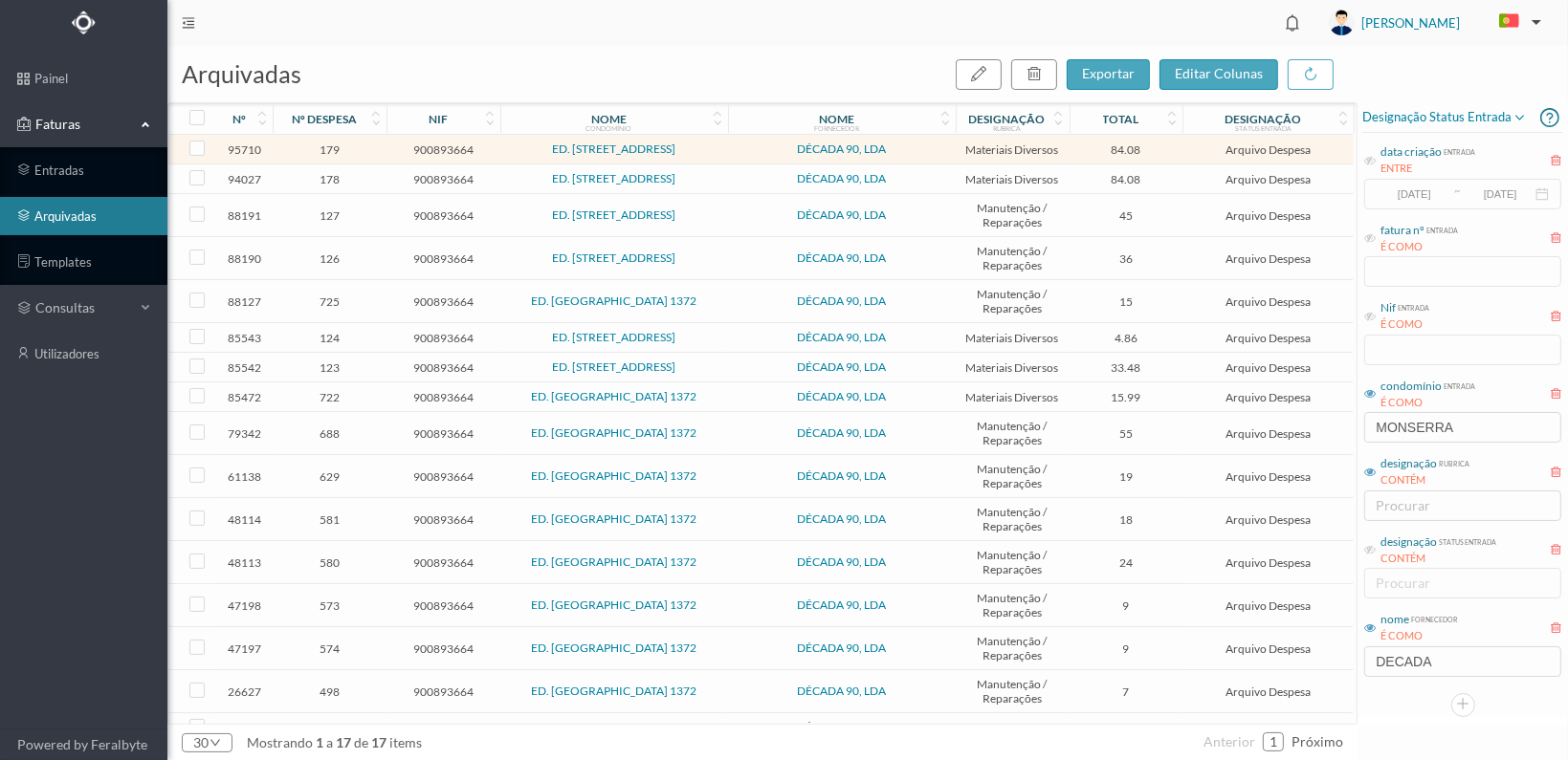
click at [325, 176] on span "178" at bounding box center [329, 179] width 104 height 15
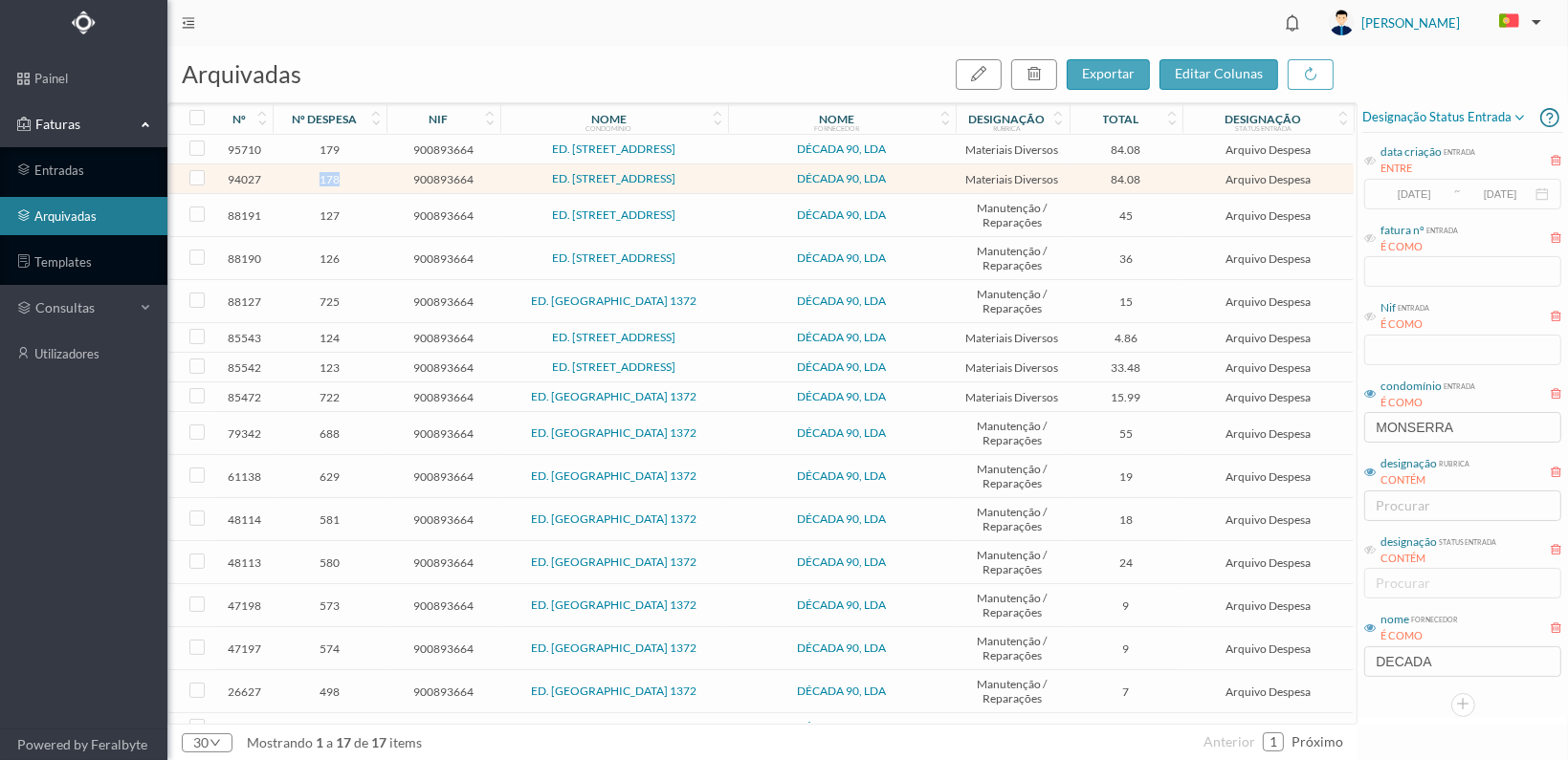
click at [325, 175] on span "178" at bounding box center [329, 179] width 104 height 15
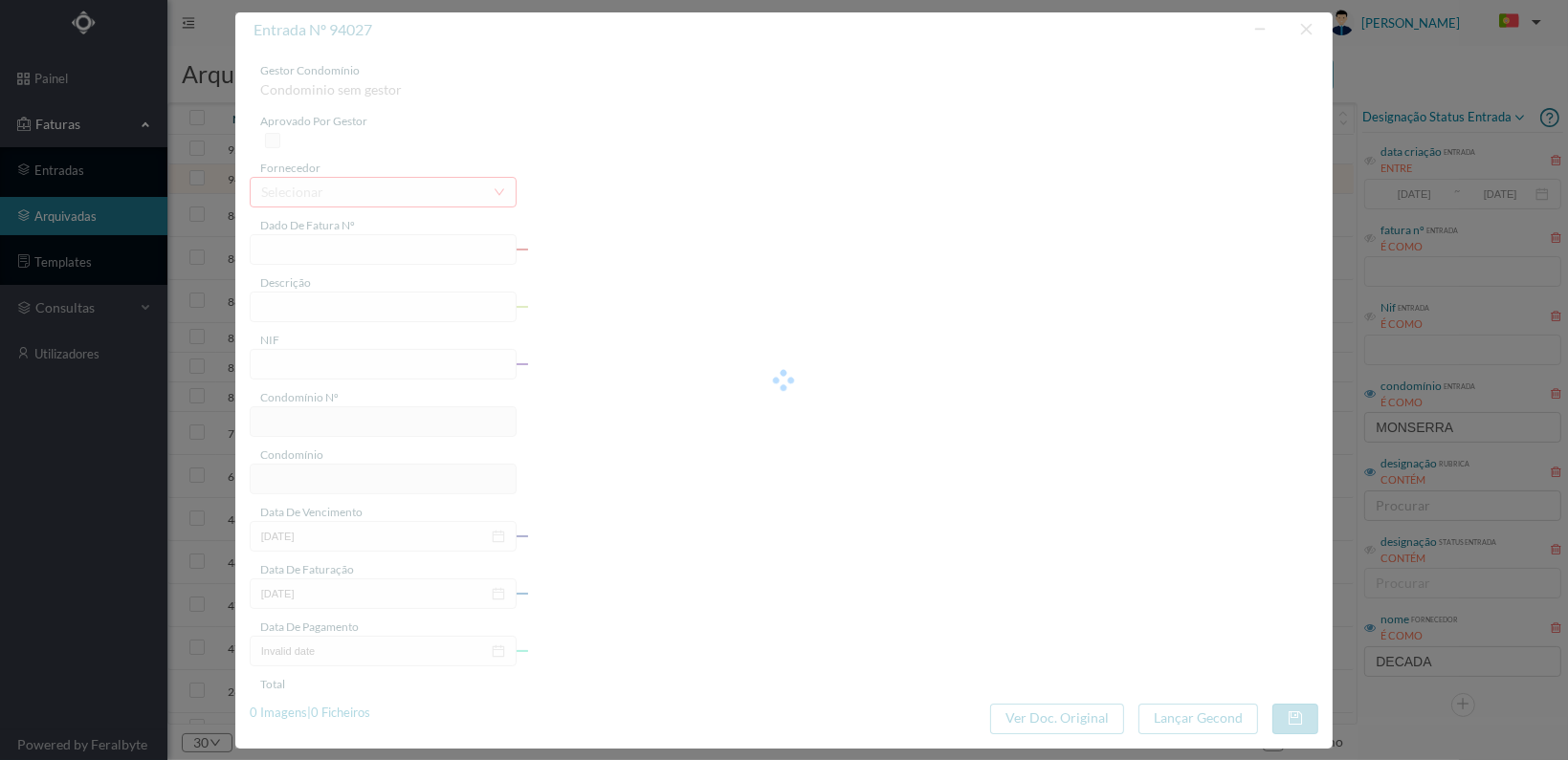
type input "FT 2025A1/12"
type input "MATERIAIS DIVERSOS"
type input "900893664"
type input "[DATE]"
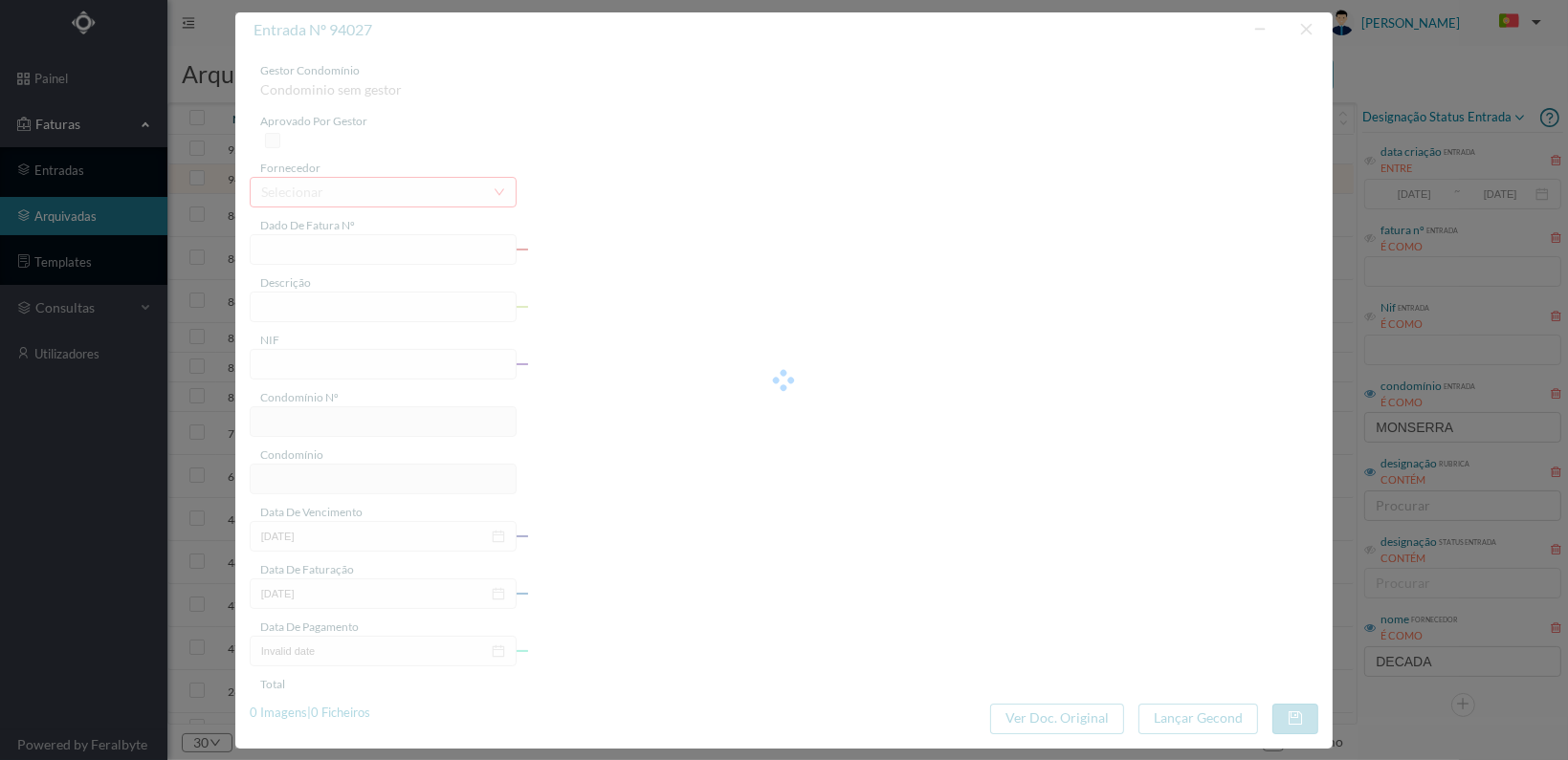
type input "[DATE]"
type input "84.08"
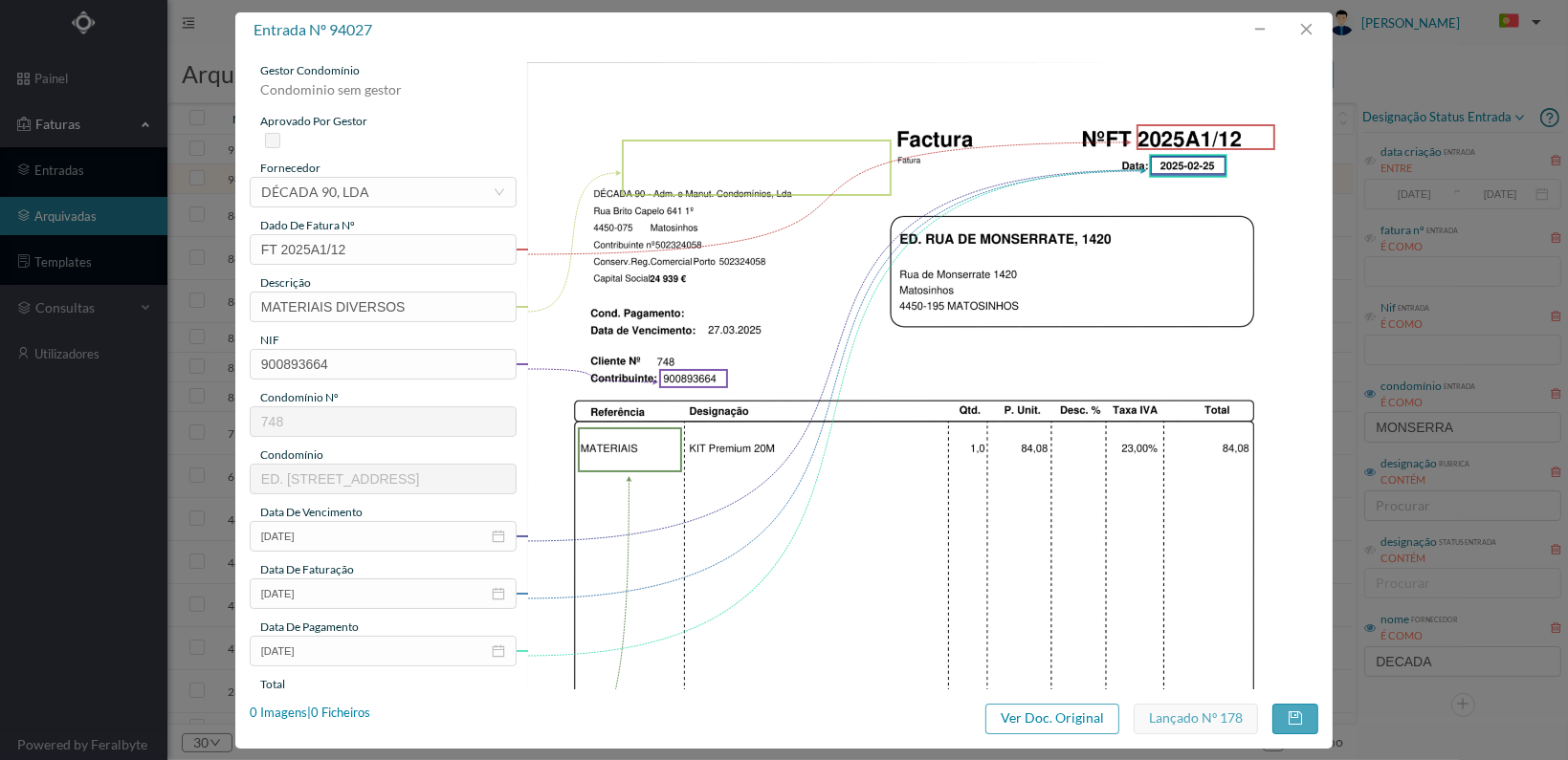
type input "748"
type input "ED. [STREET_ADDRESS]"
click at [1308, 21] on button "button" at bounding box center [1306, 29] width 46 height 30
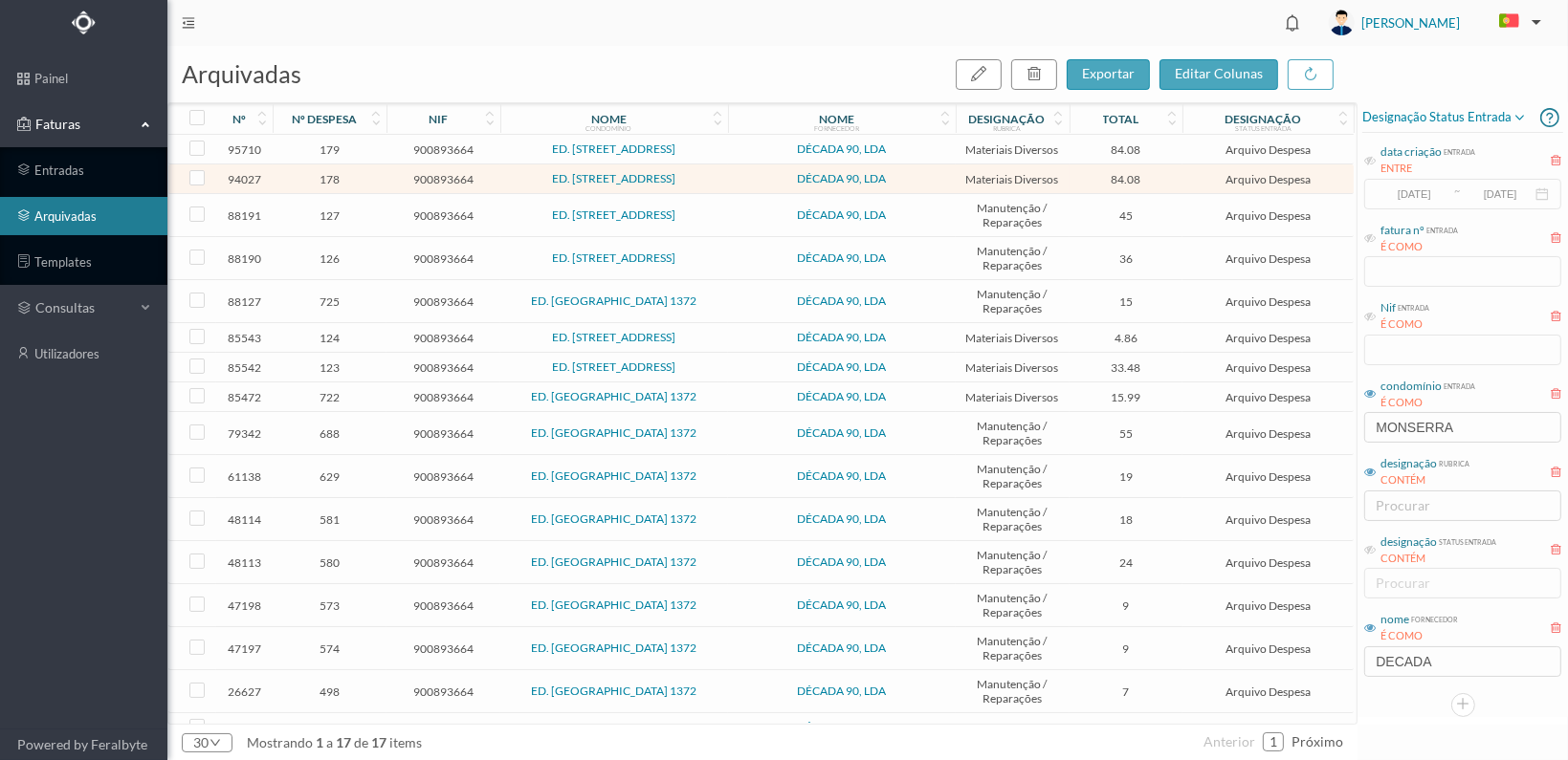
click at [337, 143] on span "179" at bounding box center [329, 150] width 104 height 15
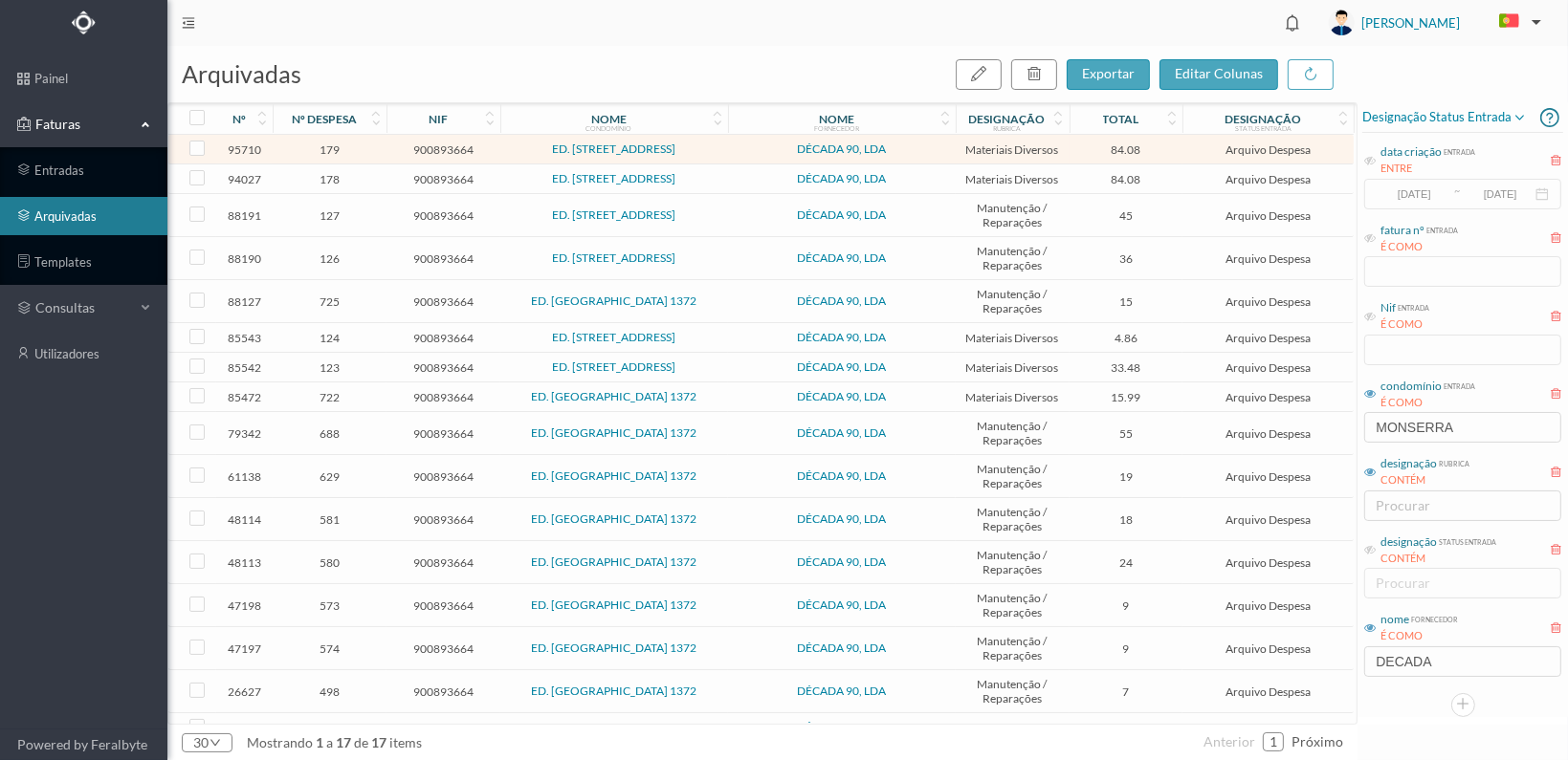
click at [337, 143] on span "179" at bounding box center [329, 150] width 104 height 15
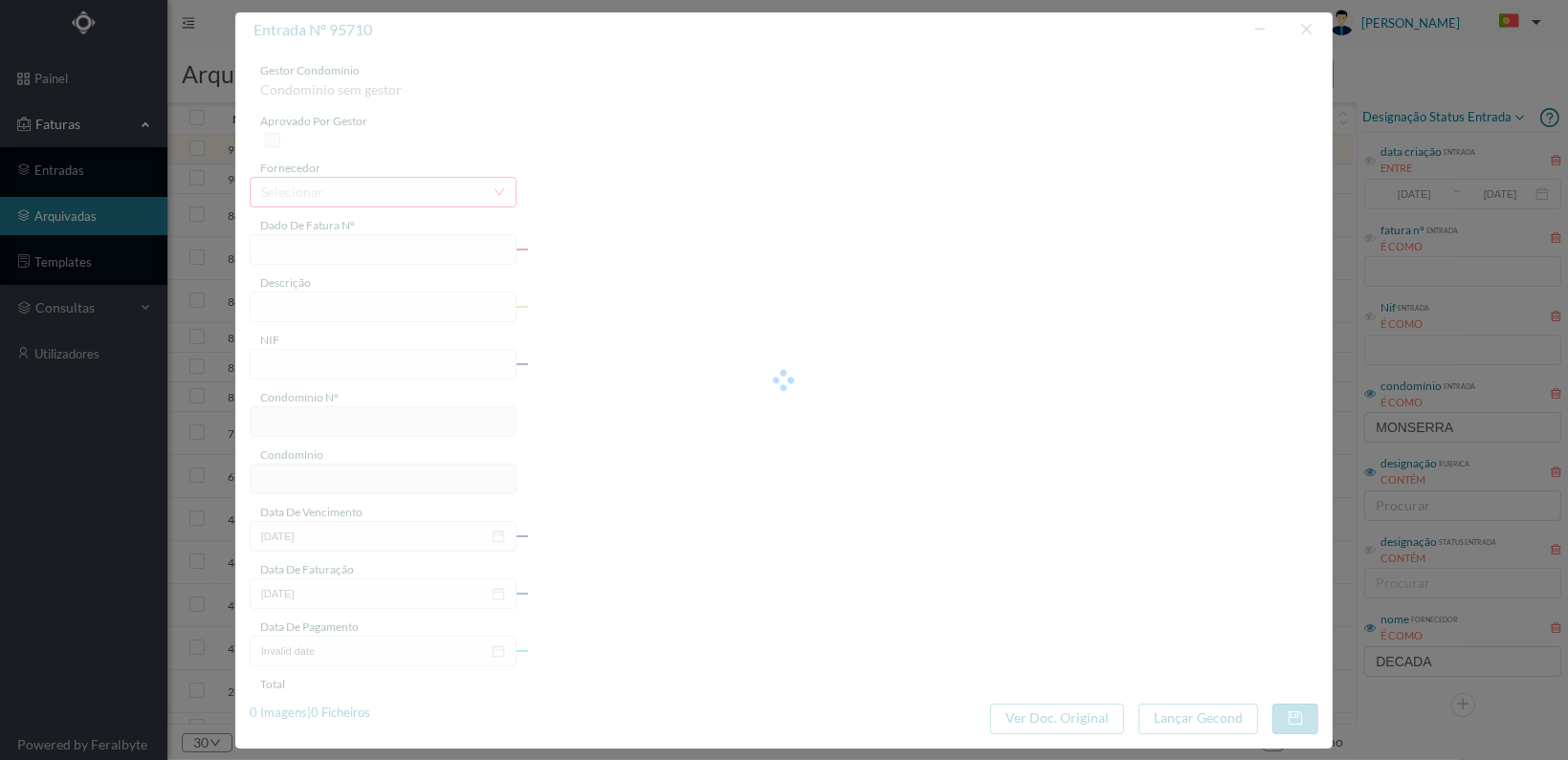
type input "FT 2025A1/241"
type input "MATERIAIS DIVERSOS"
type input "900893664"
type input "[DATE]"
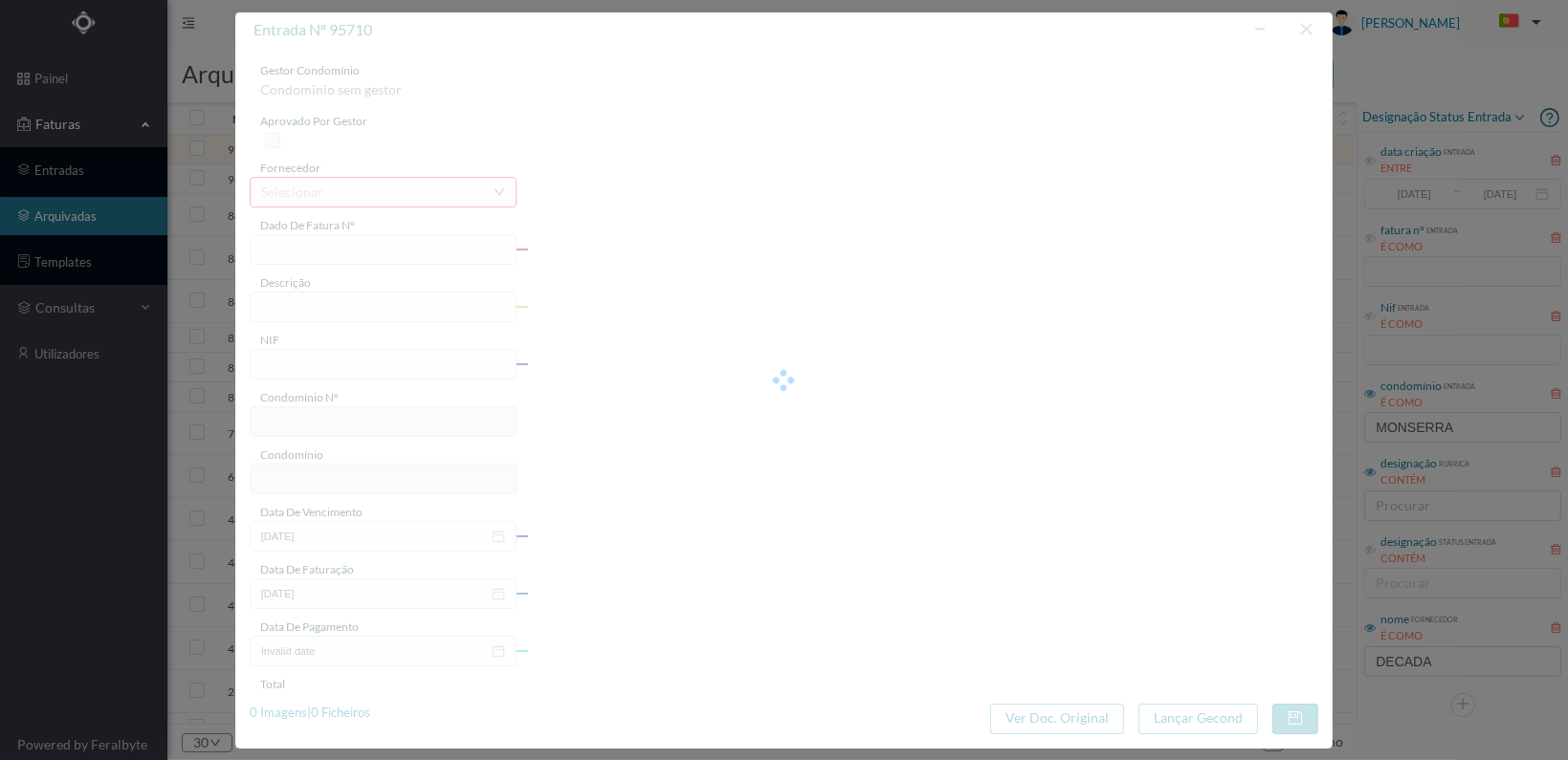
type input "[DATE]"
type input "84.08"
type input "748"
type input "ED. [STREET_ADDRESS]"
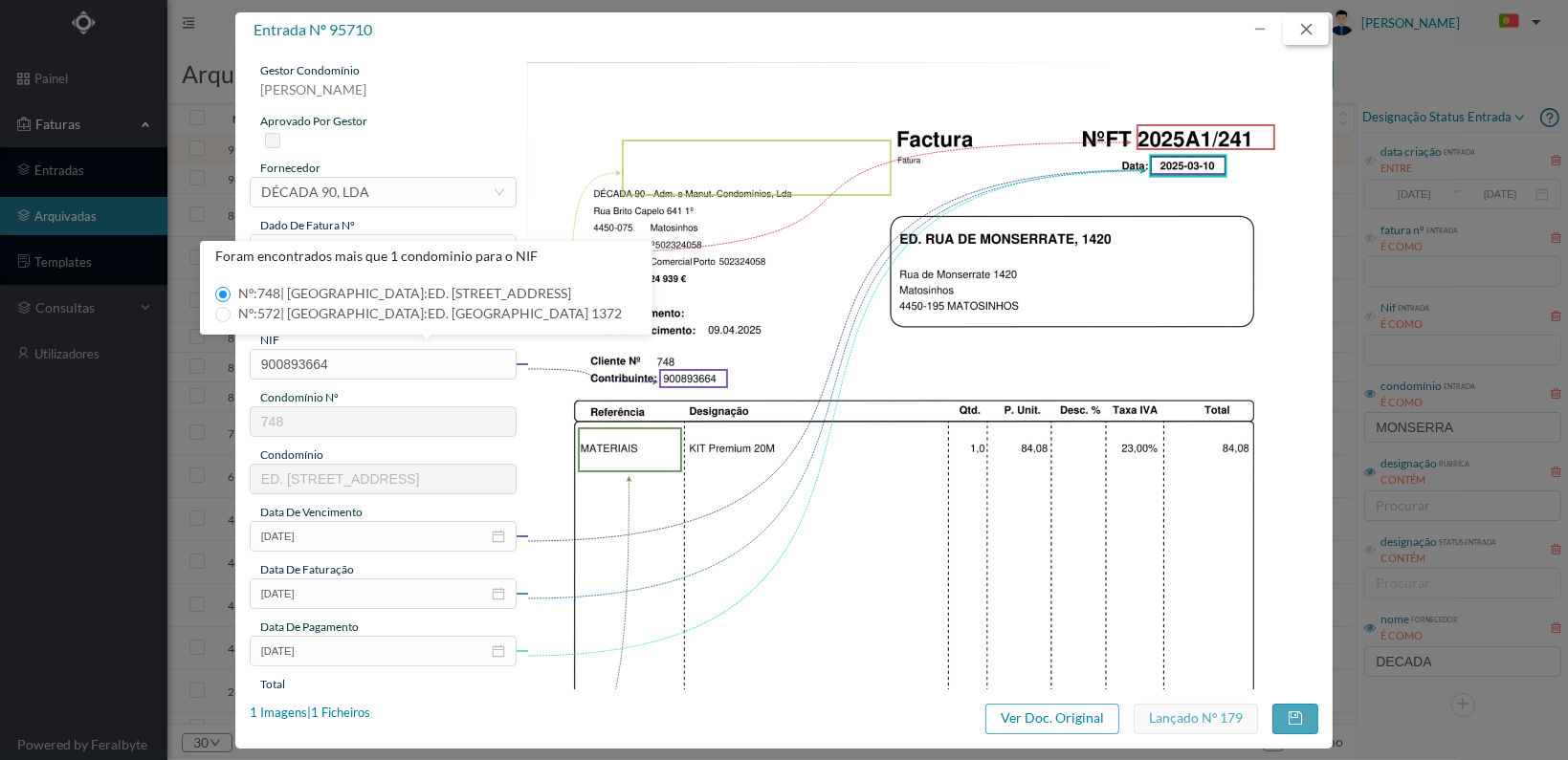
click at [1312, 26] on button "button" at bounding box center [1306, 29] width 46 height 30
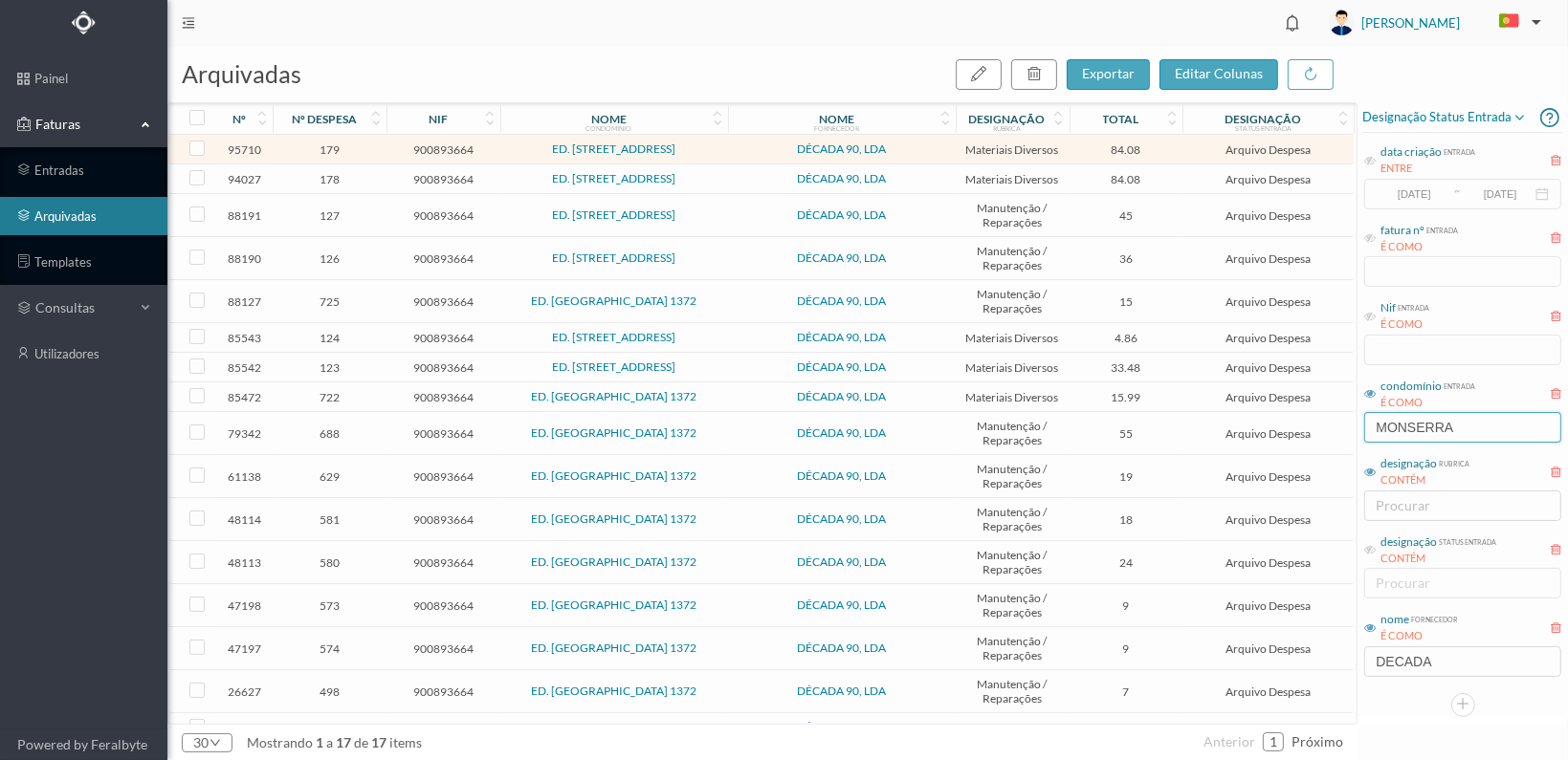
drag, startPoint x: 1465, startPoint y: 426, endPoint x: 1338, endPoint y: 431, distance: 127.1
click at [1338, 431] on div "arquivadas exportar editar colunas nº nº despesa nif nome condomínio nome forne…" at bounding box center [868, 403] width 1401 height 714
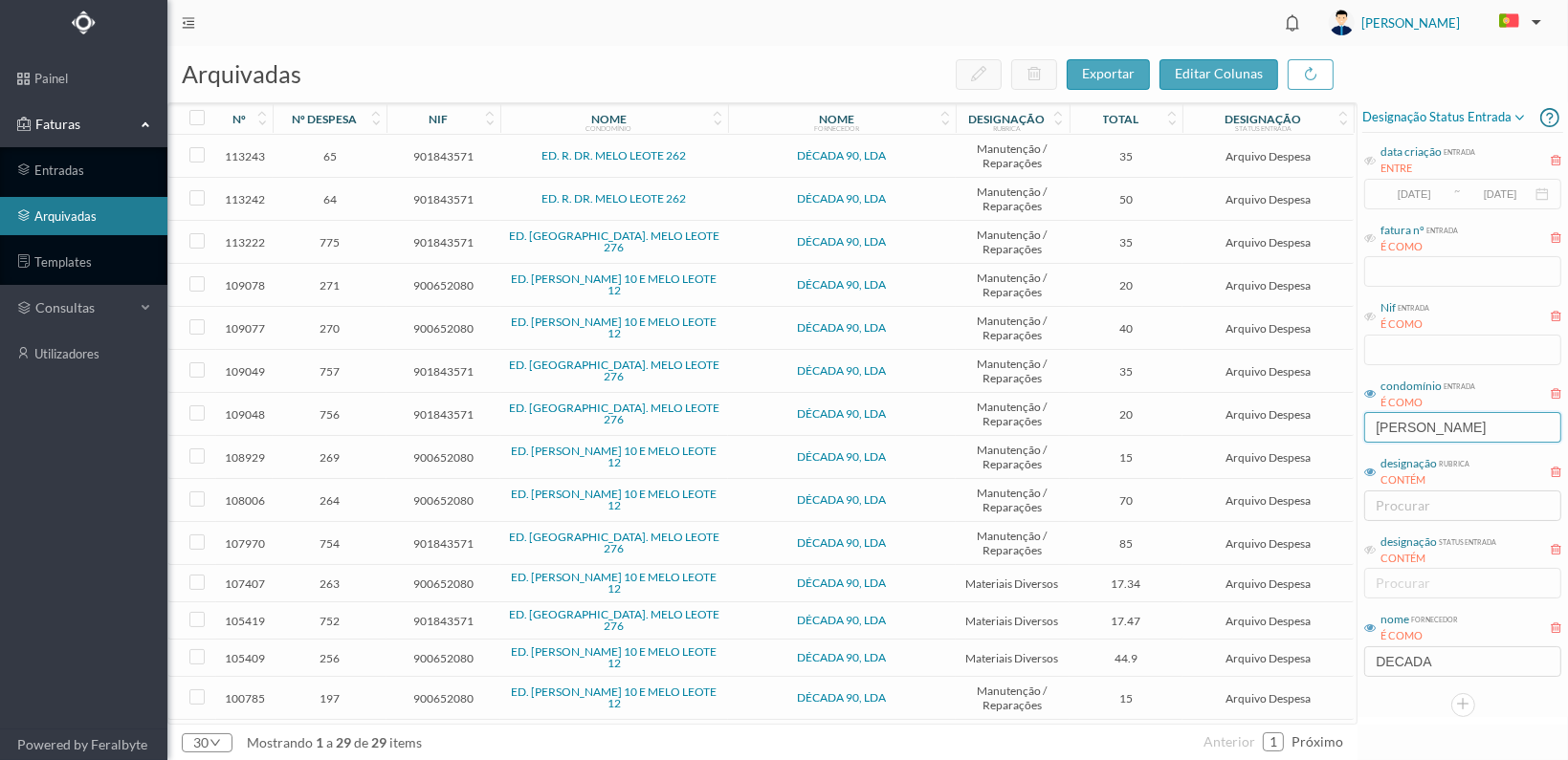
type input "[PERSON_NAME]"
